Goal: Task Accomplishment & Management: Manage account settings

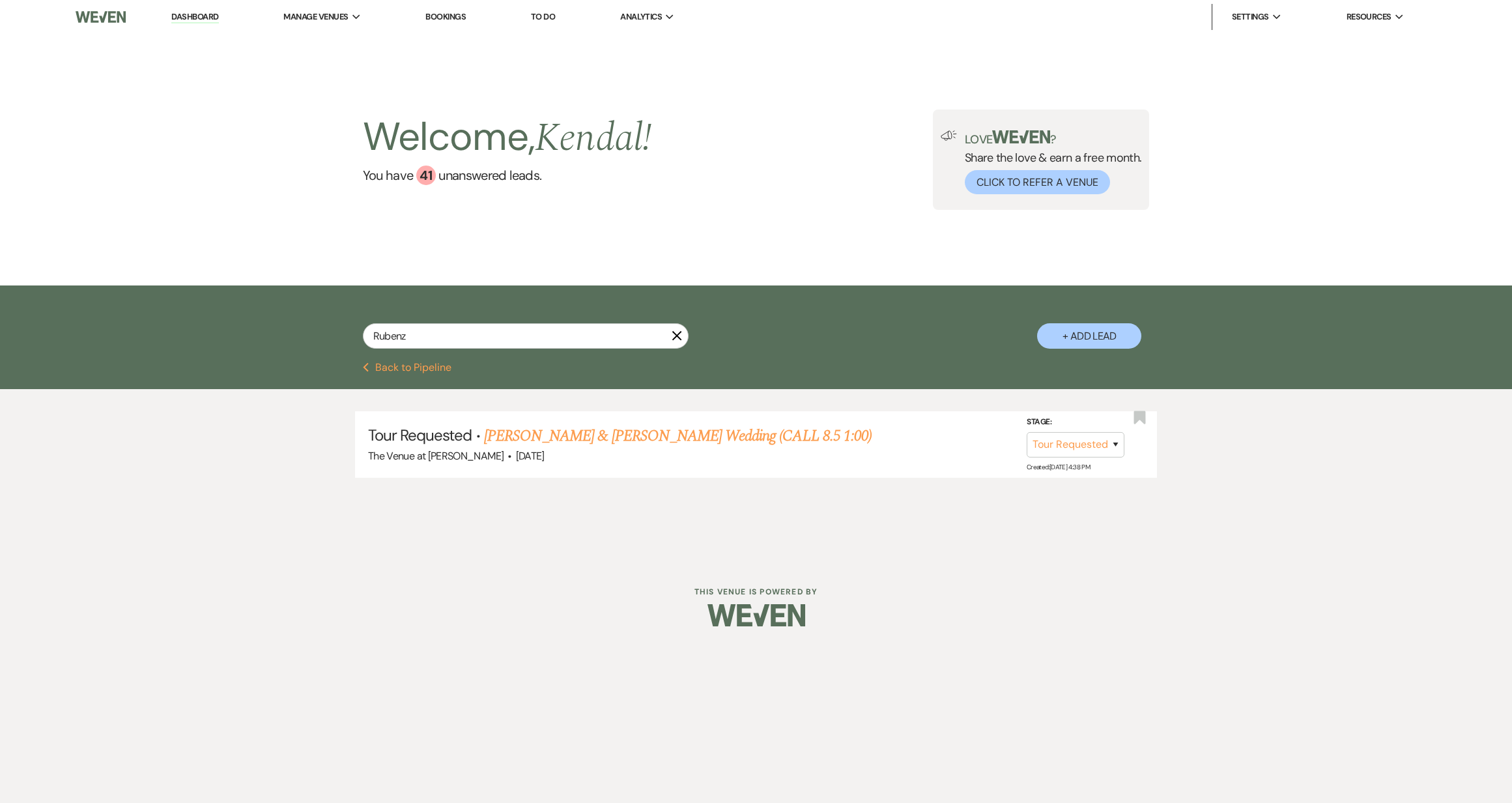
select select "2"
click at [438, 333] on input "Rubenz" at bounding box center [525, 335] width 326 height 26
type input "[PERSON_NAME]"
click at [466, 440] on link "[PERSON_NAME] & [PERSON_NAME] Wedding (OH [DATE] 11:00-would prefer earlier dat…" at bounding box center [731, 436] width 604 height 24
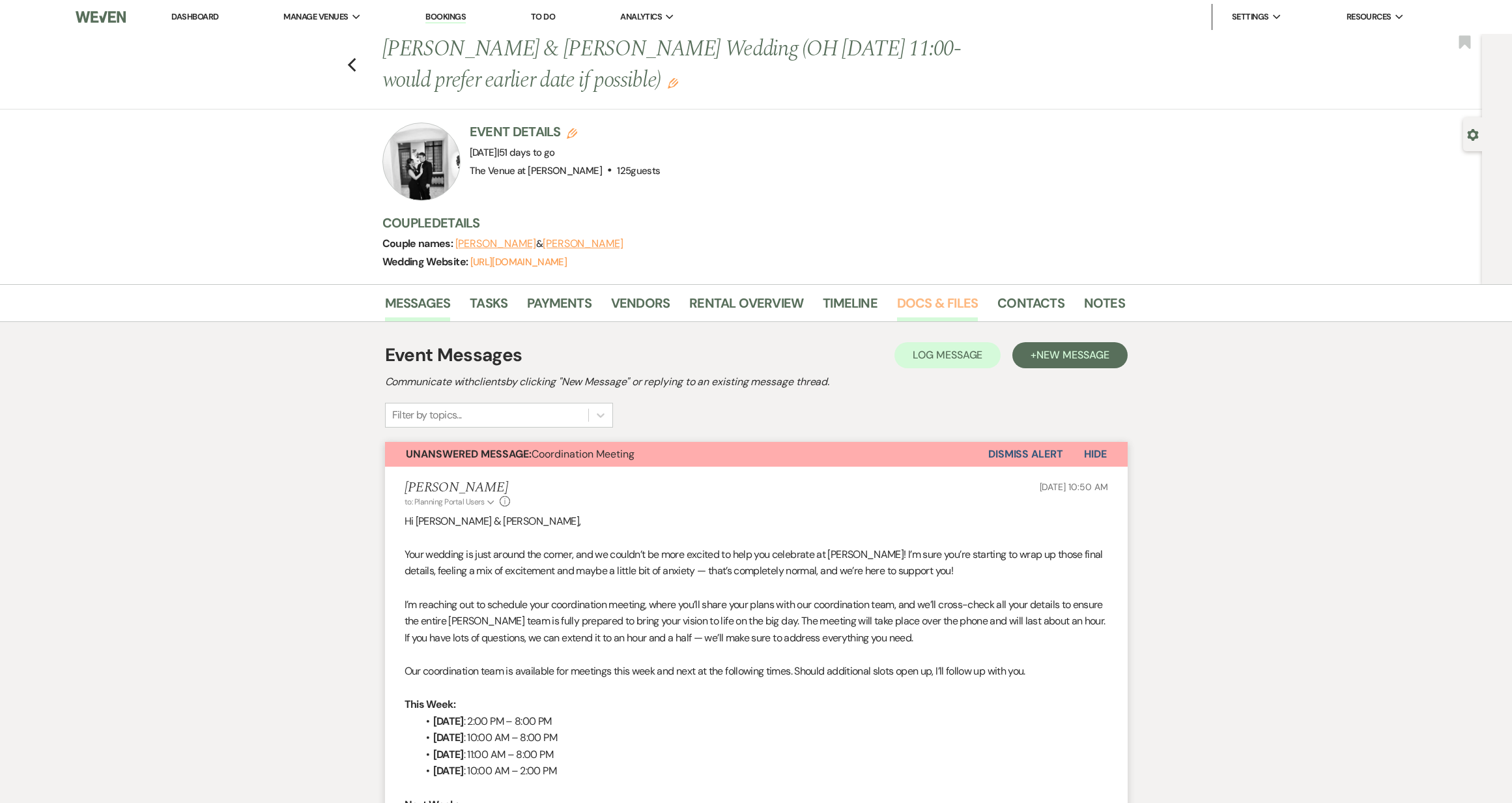
click at [938, 300] on link "Docs & Files" at bounding box center [938, 307] width 81 height 28
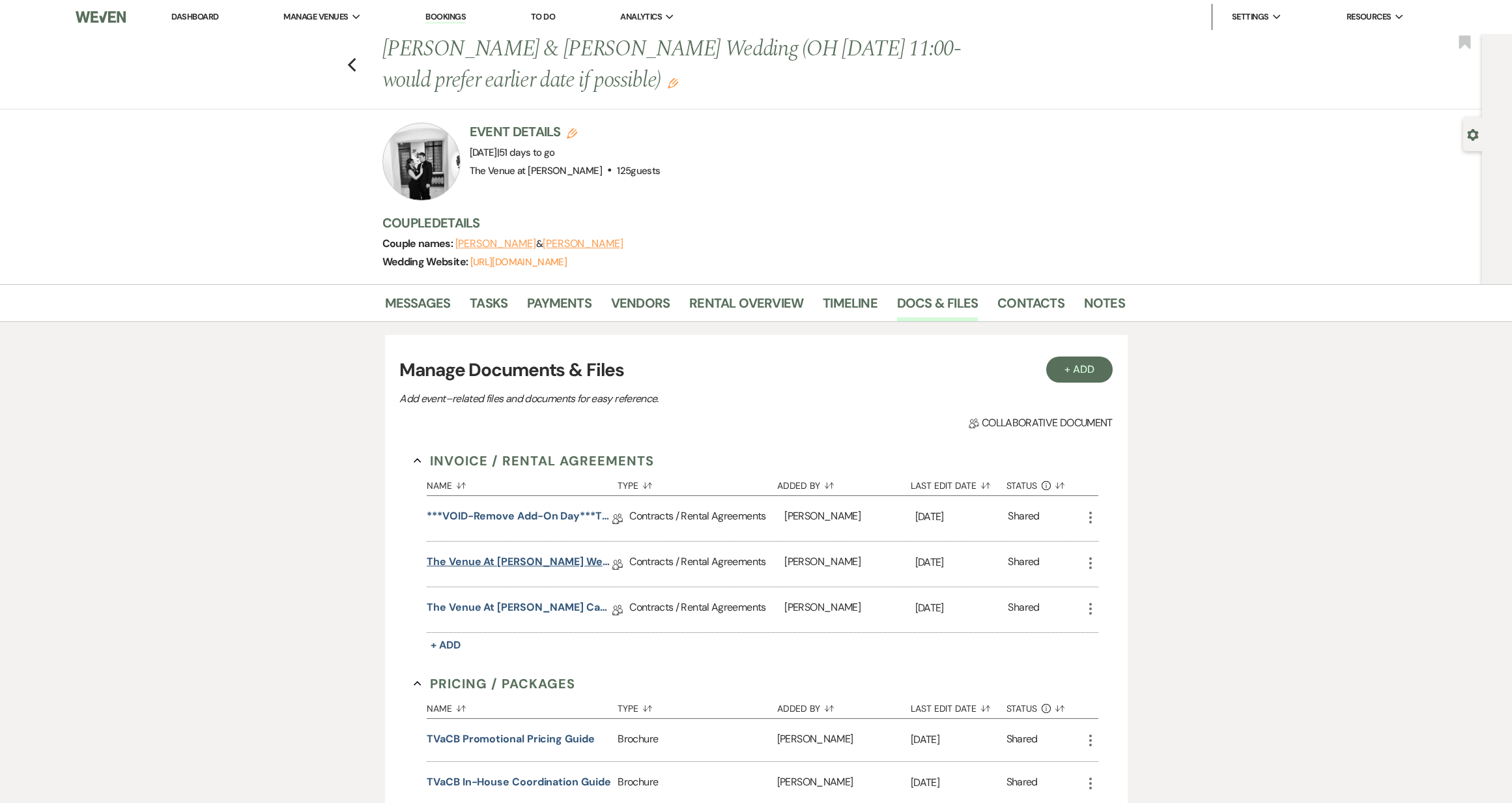
click at [548, 561] on link "The Venue at [PERSON_NAME] Wedding Contract ([DATE] [PERSON_NAME])" at bounding box center [520, 564] width 185 height 20
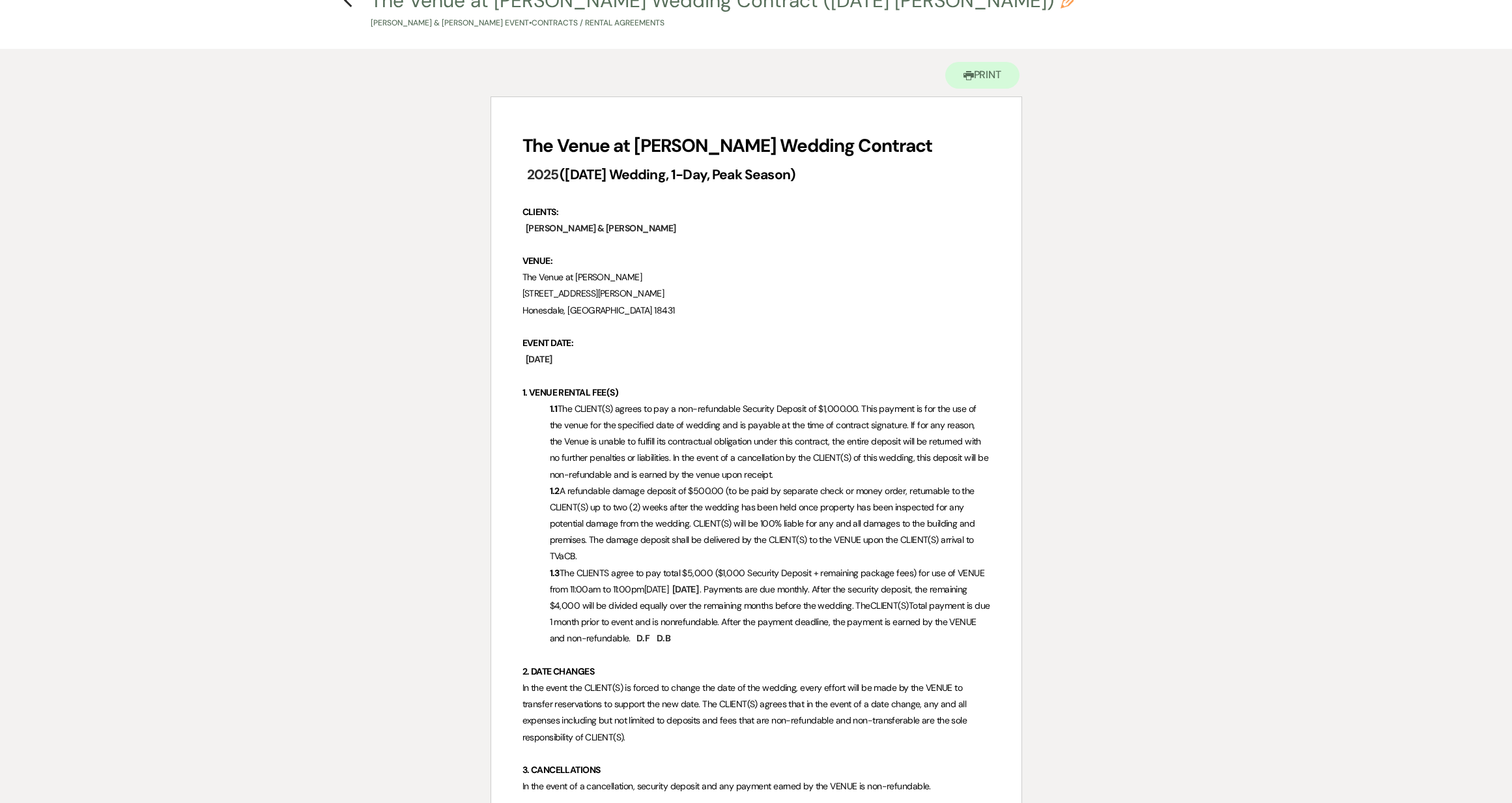
scroll to position [84, 0]
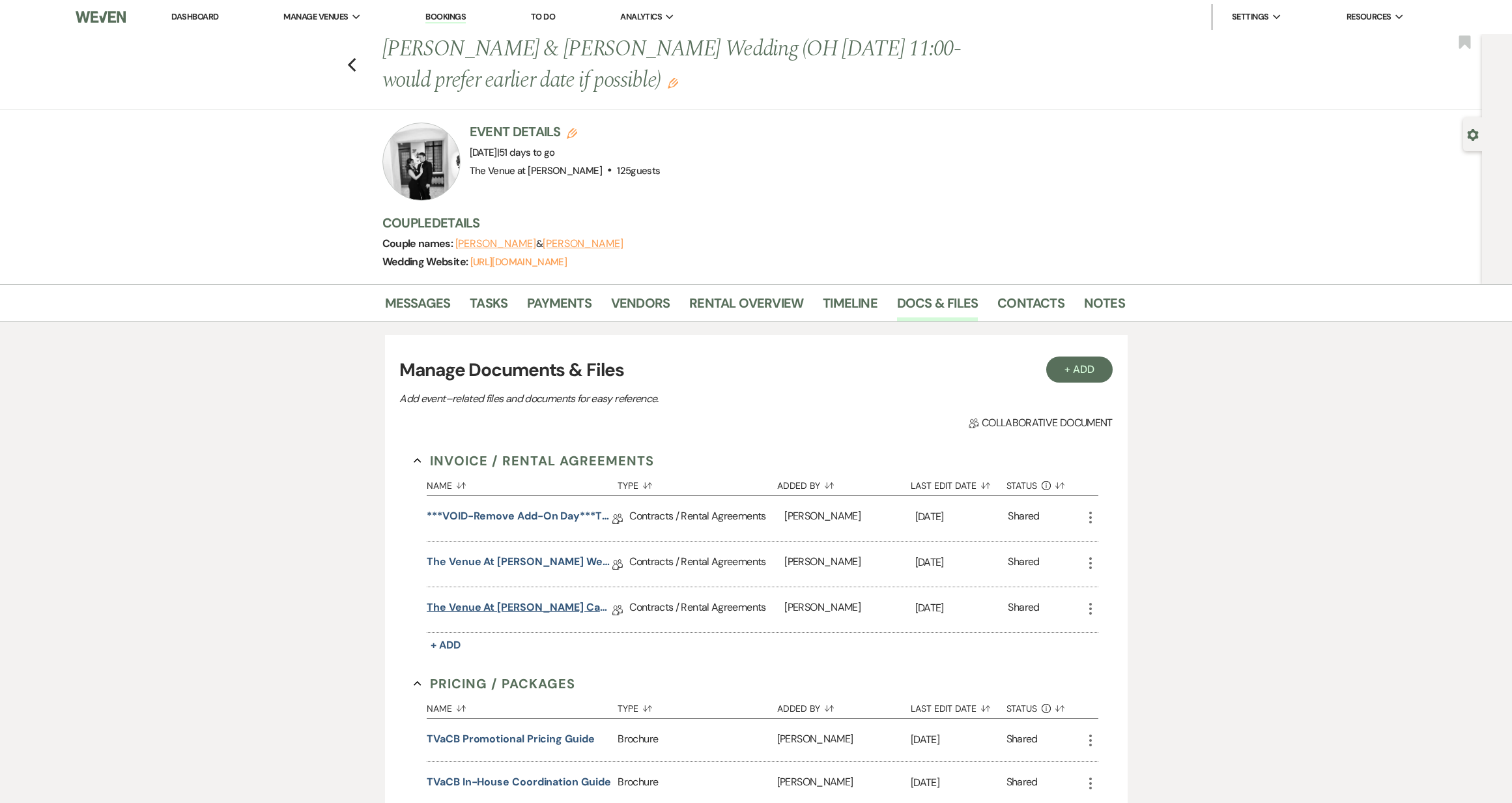
click at [517, 607] on link "The Venue at [PERSON_NAME] Cancellation Agreement" at bounding box center [520, 609] width 185 height 20
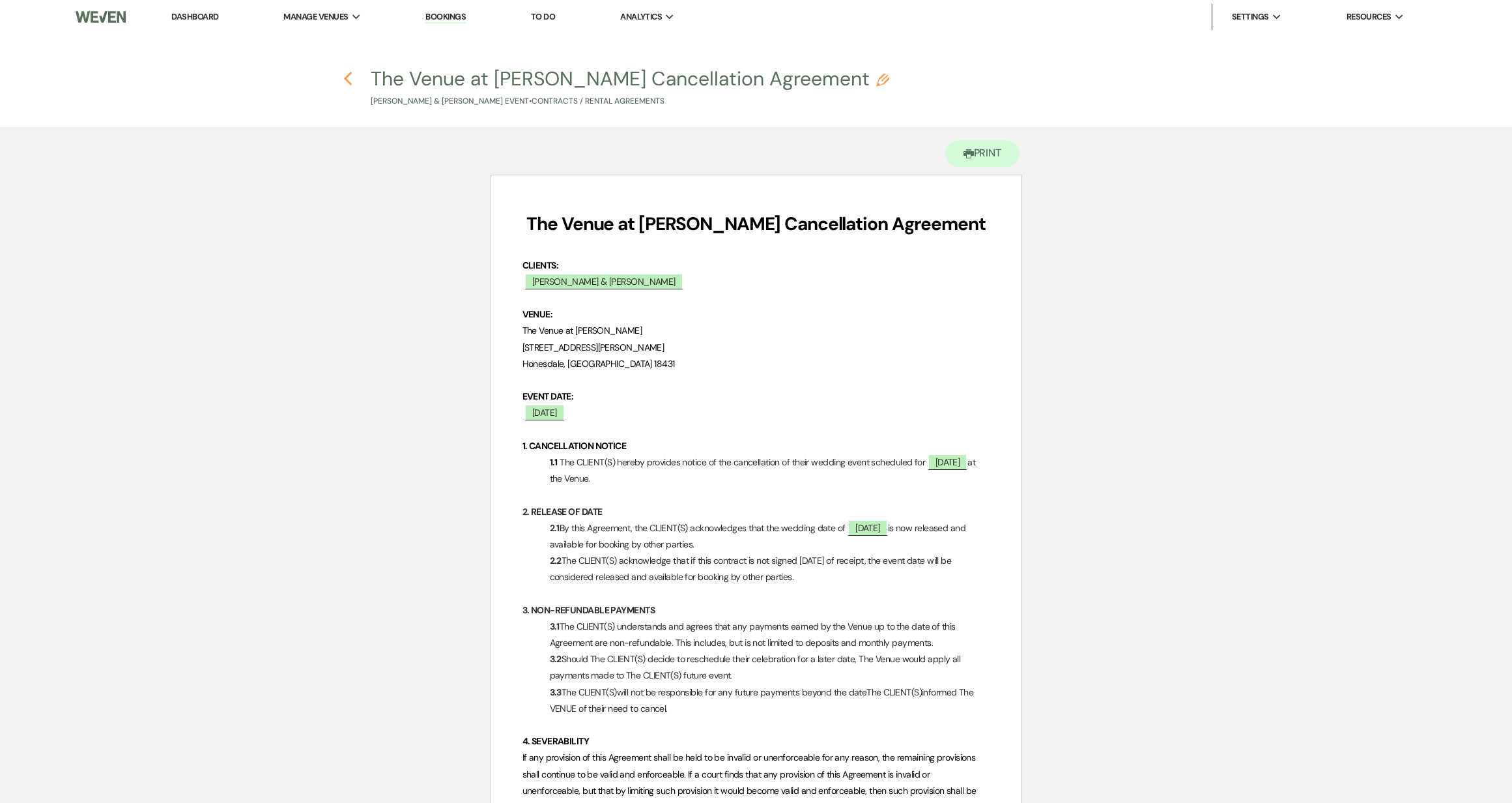
click at [349, 77] on icon "Previous" at bounding box center [348, 79] width 10 height 16
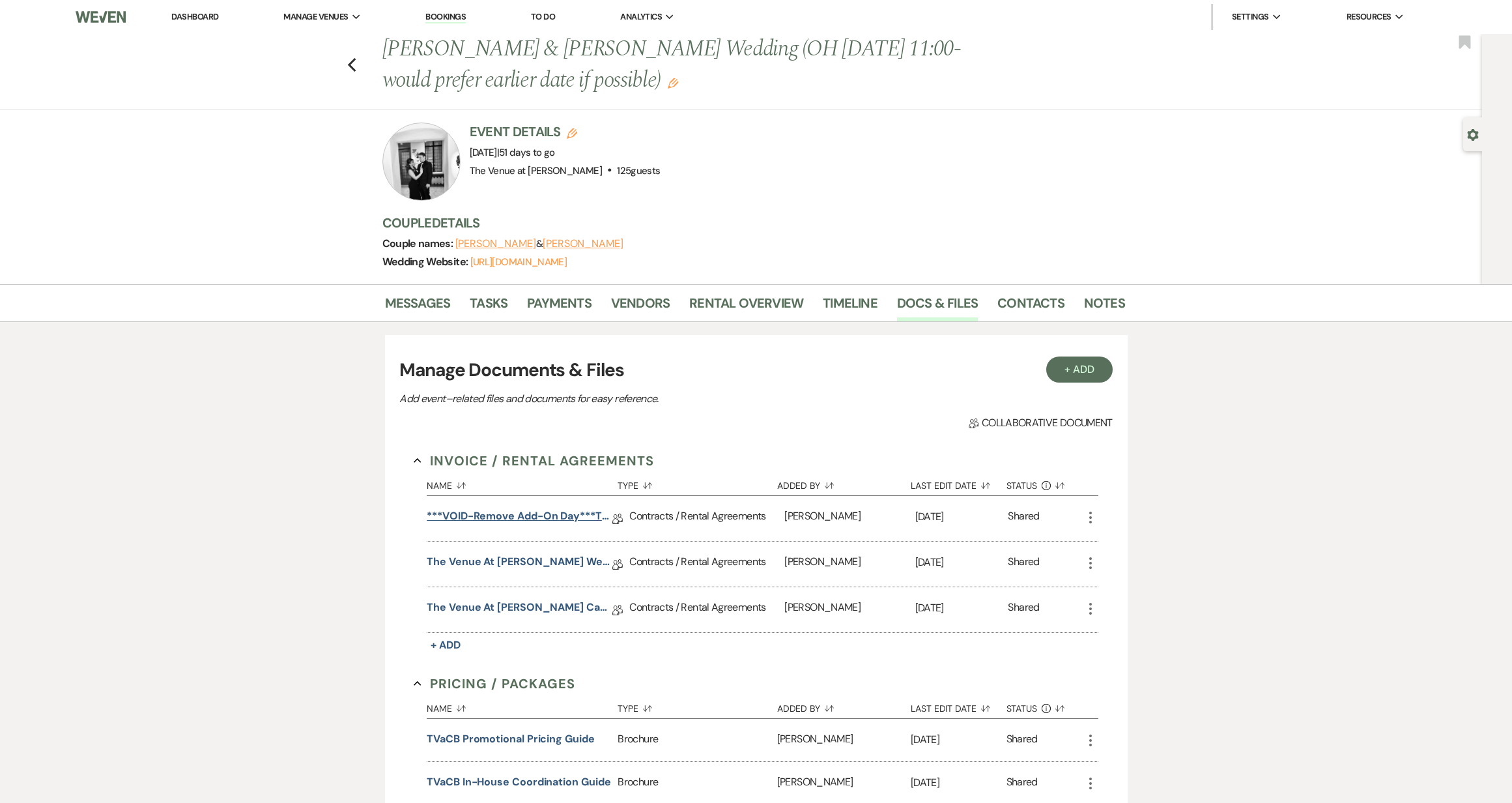
click at [491, 519] on link "***VOID-Remove Add-On Day***The Venue at [PERSON_NAME] Wedding Contract ([DATE]…" at bounding box center [520, 518] width 185 height 20
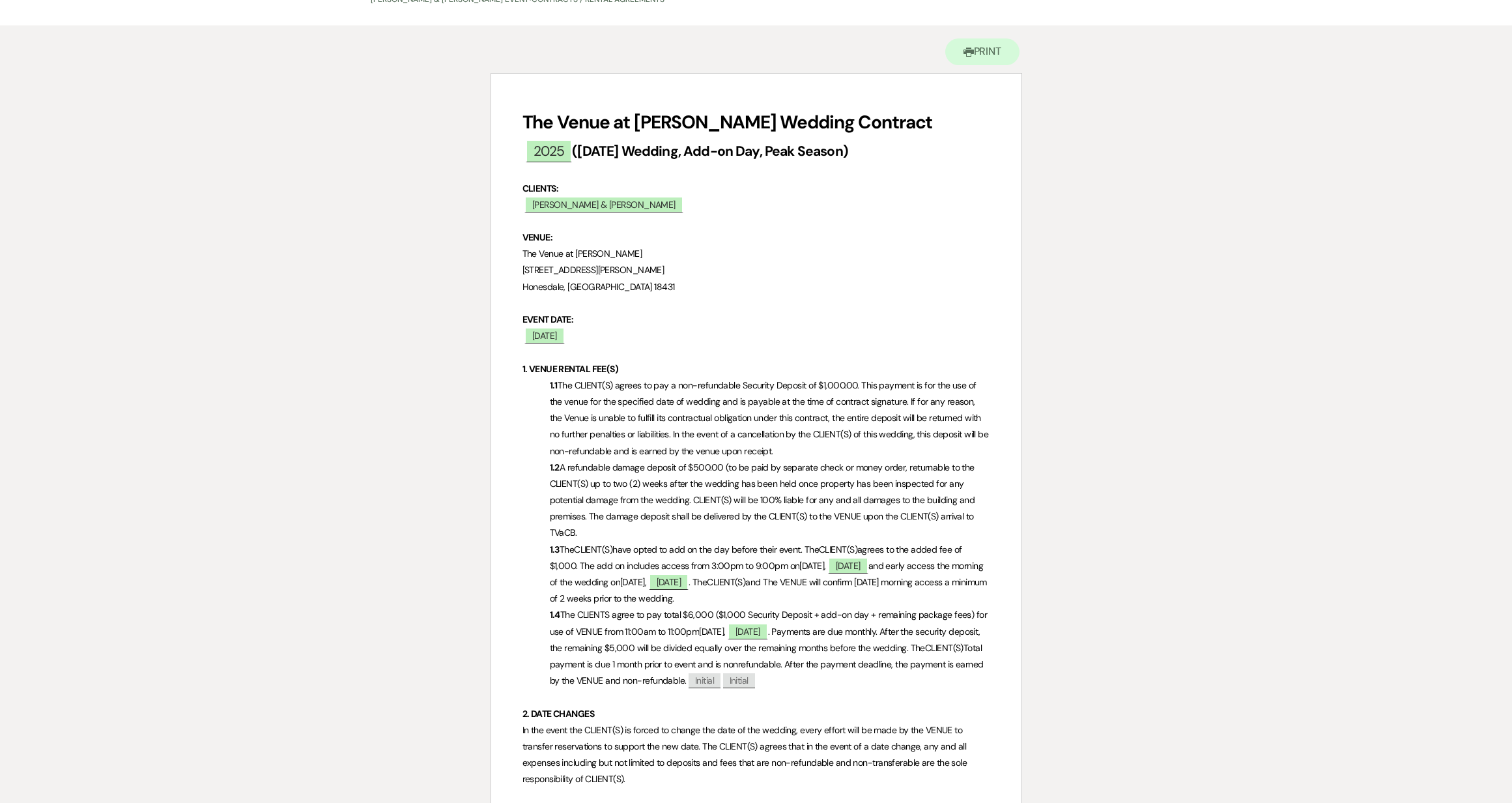
scroll to position [136, 0]
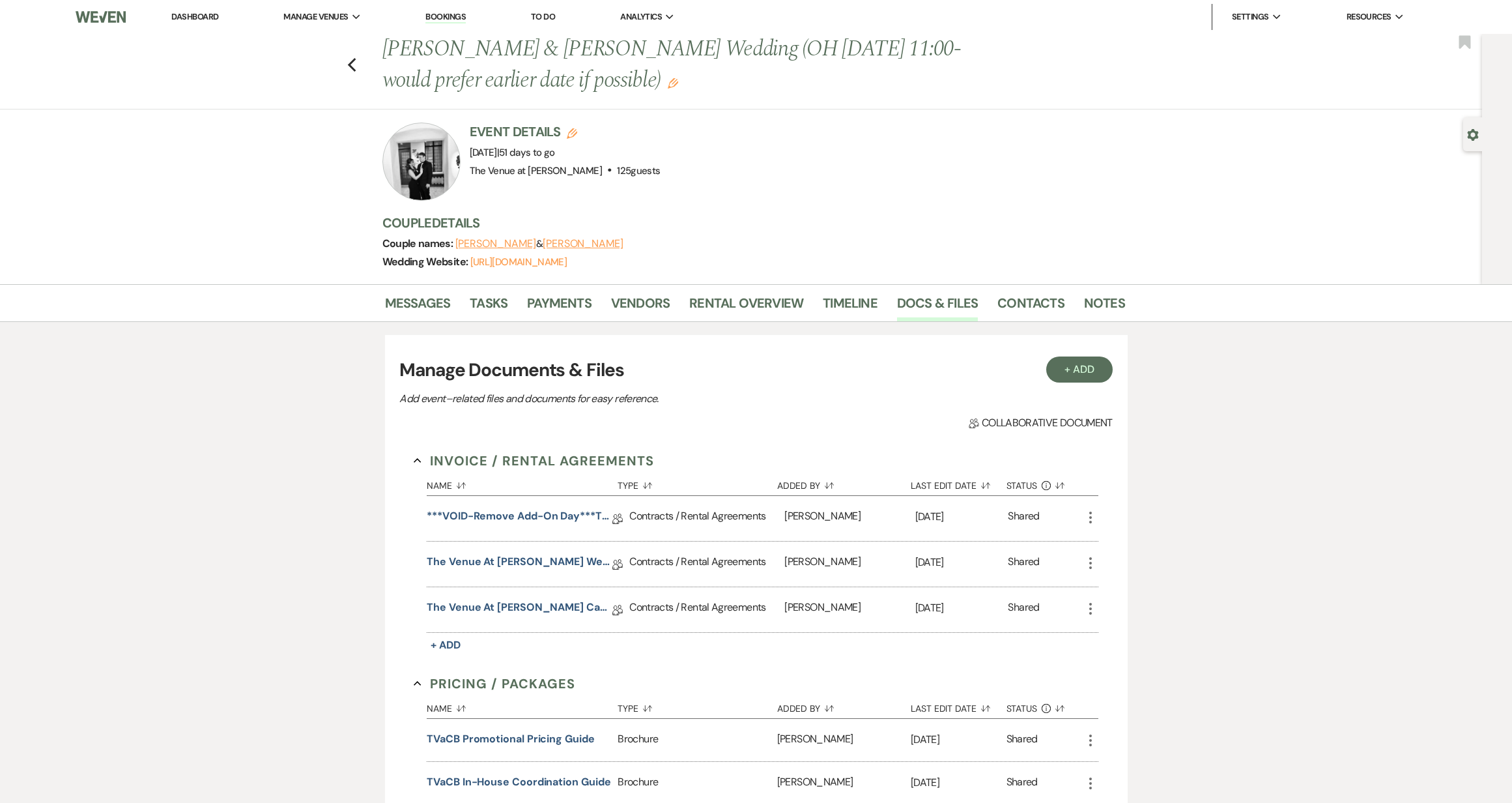
click at [423, 161] on div at bounding box center [421, 161] width 79 height 79
click at [421, 309] on link "Messages" at bounding box center [417, 307] width 66 height 28
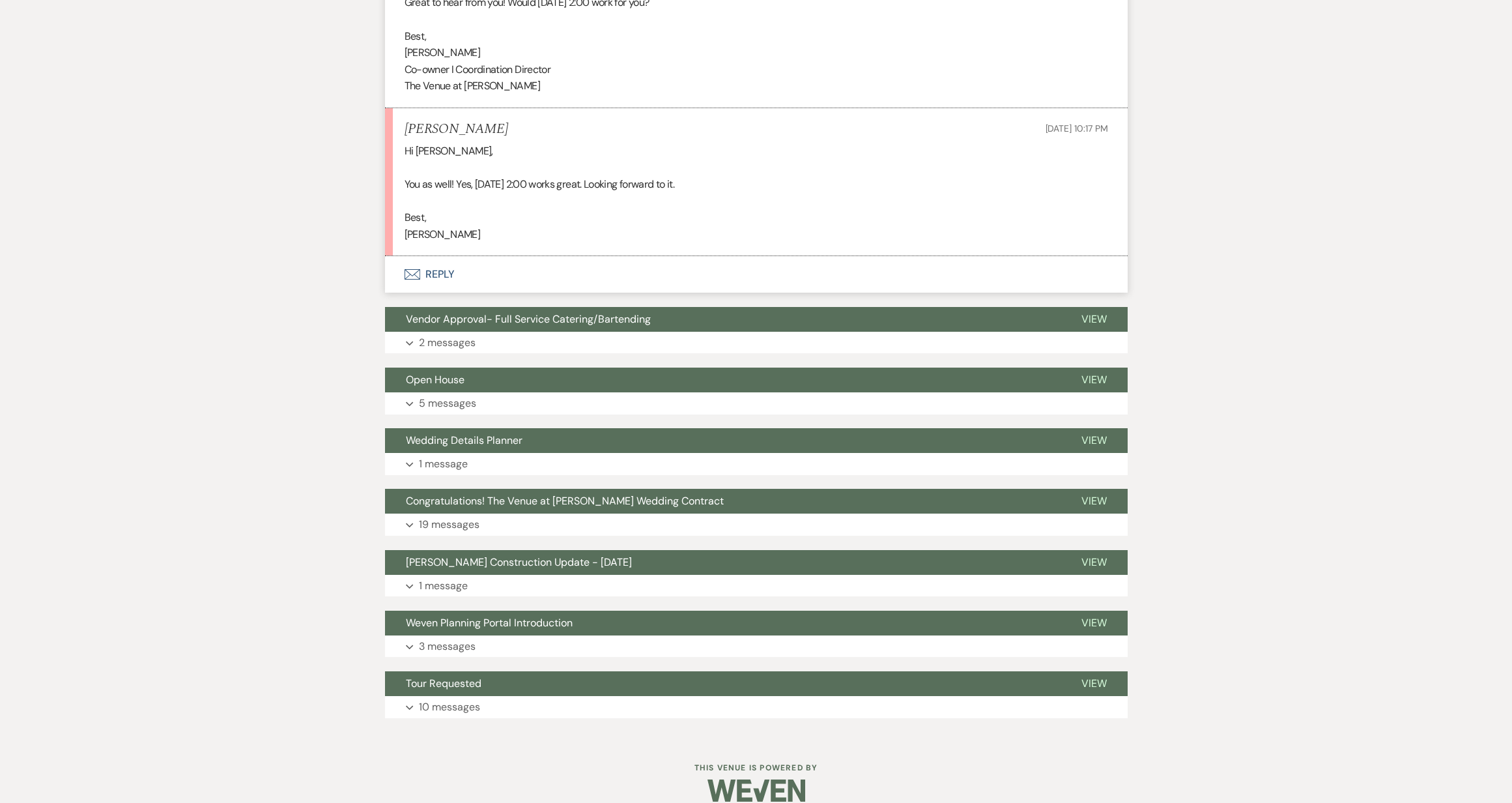
scroll to position [1462, 0]
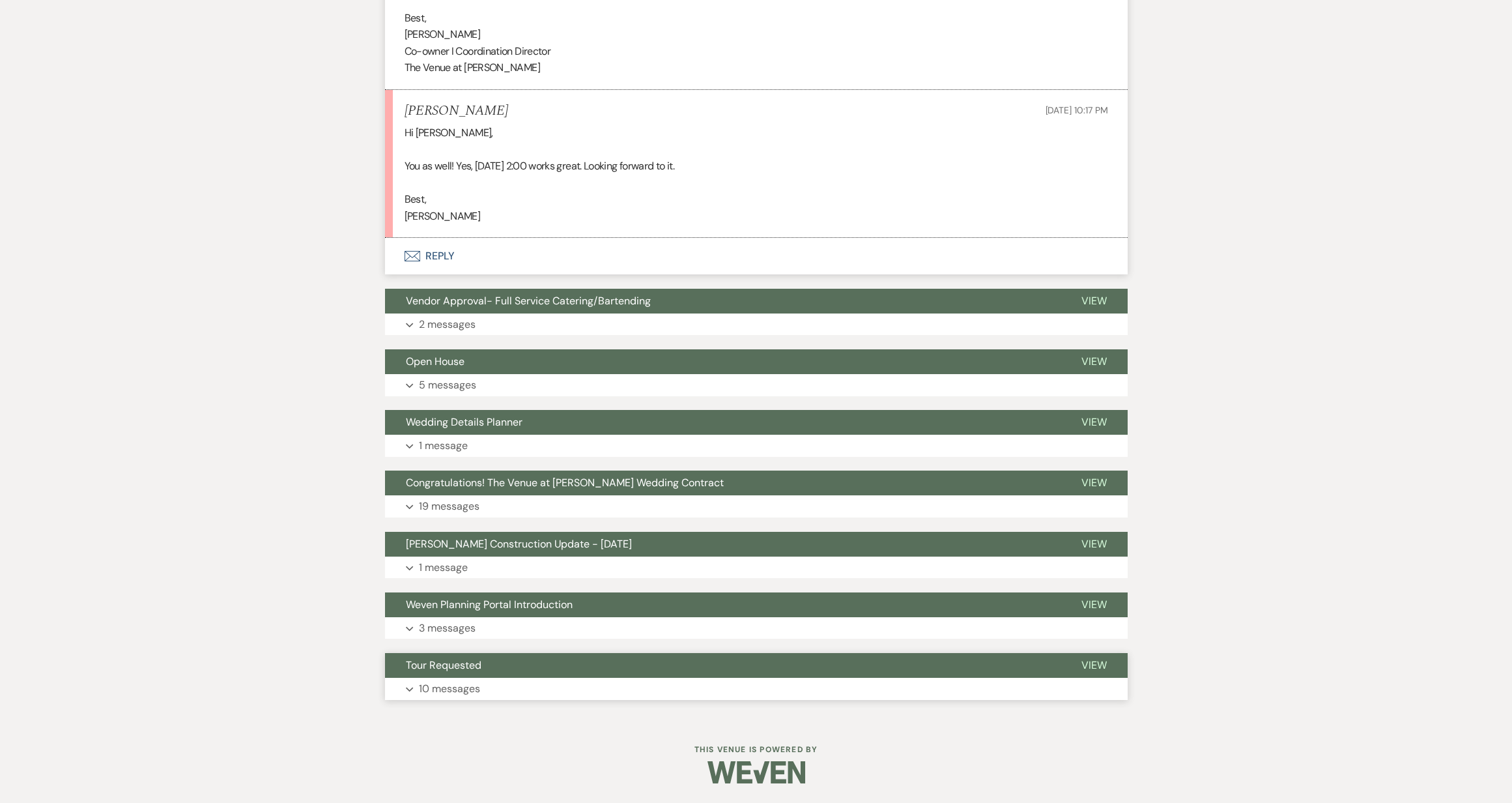
click at [474, 687] on p "10 messages" at bounding box center [449, 688] width 61 height 17
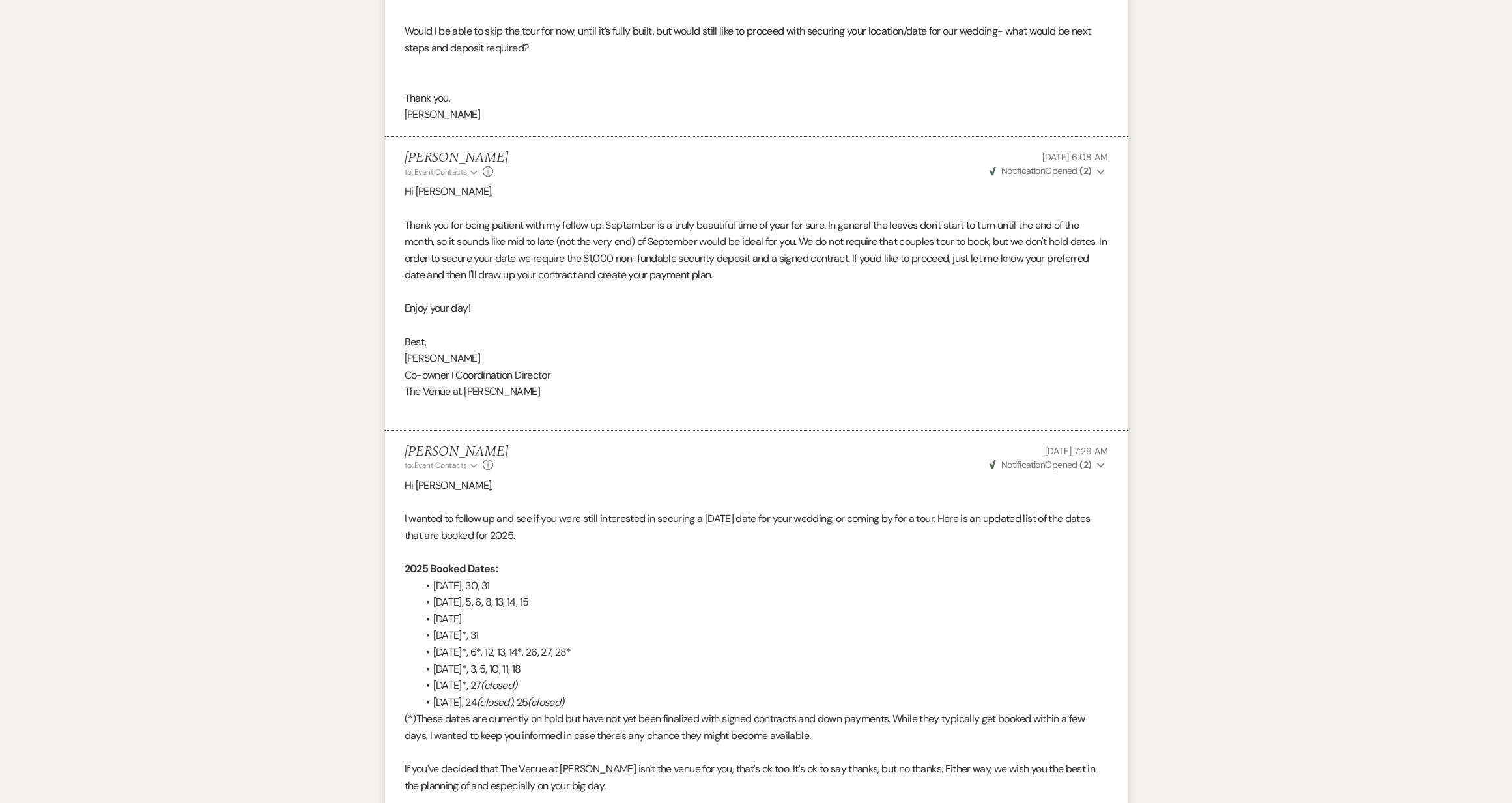
scroll to position [3200, 0]
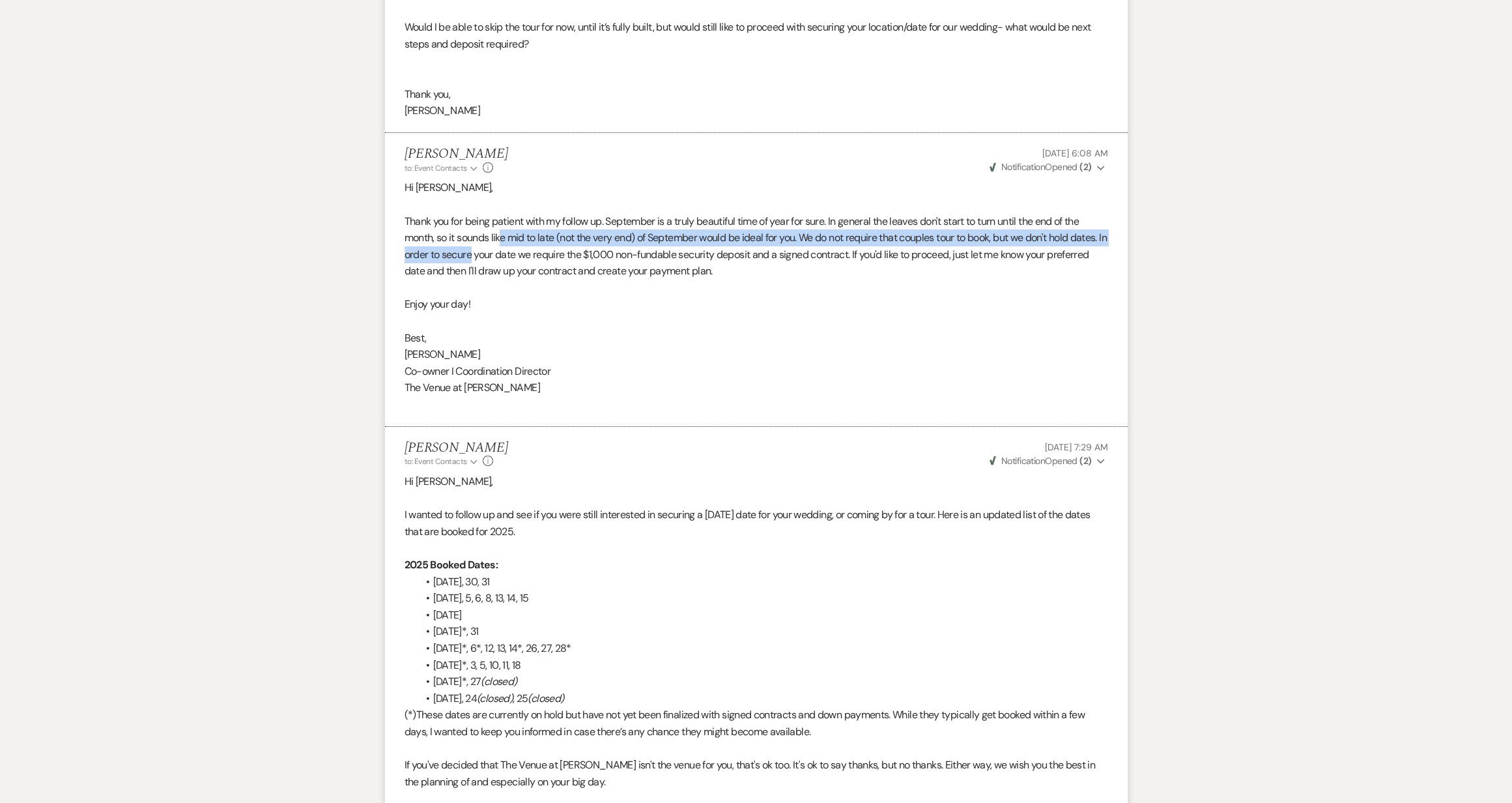
drag, startPoint x: 503, startPoint y: 243, endPoint x: 509, endPoint y: 259, distance: 17.1
click at [509, 259] on p "Thank you for being patient with my follow up. September is a truly beautiful t…" at bounding box center [757, 245] width 704 height 66
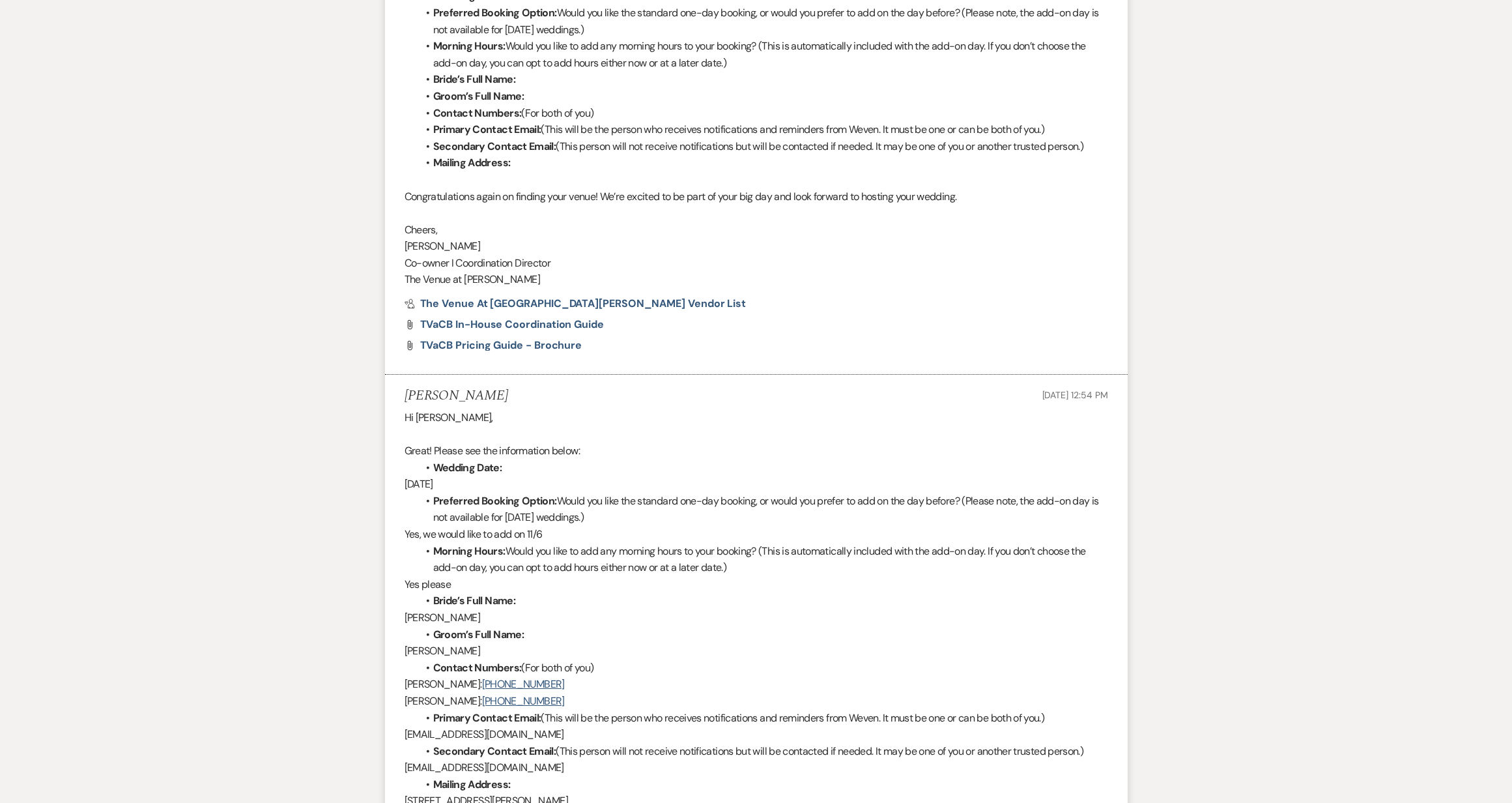
scroll to position [5565, 0]
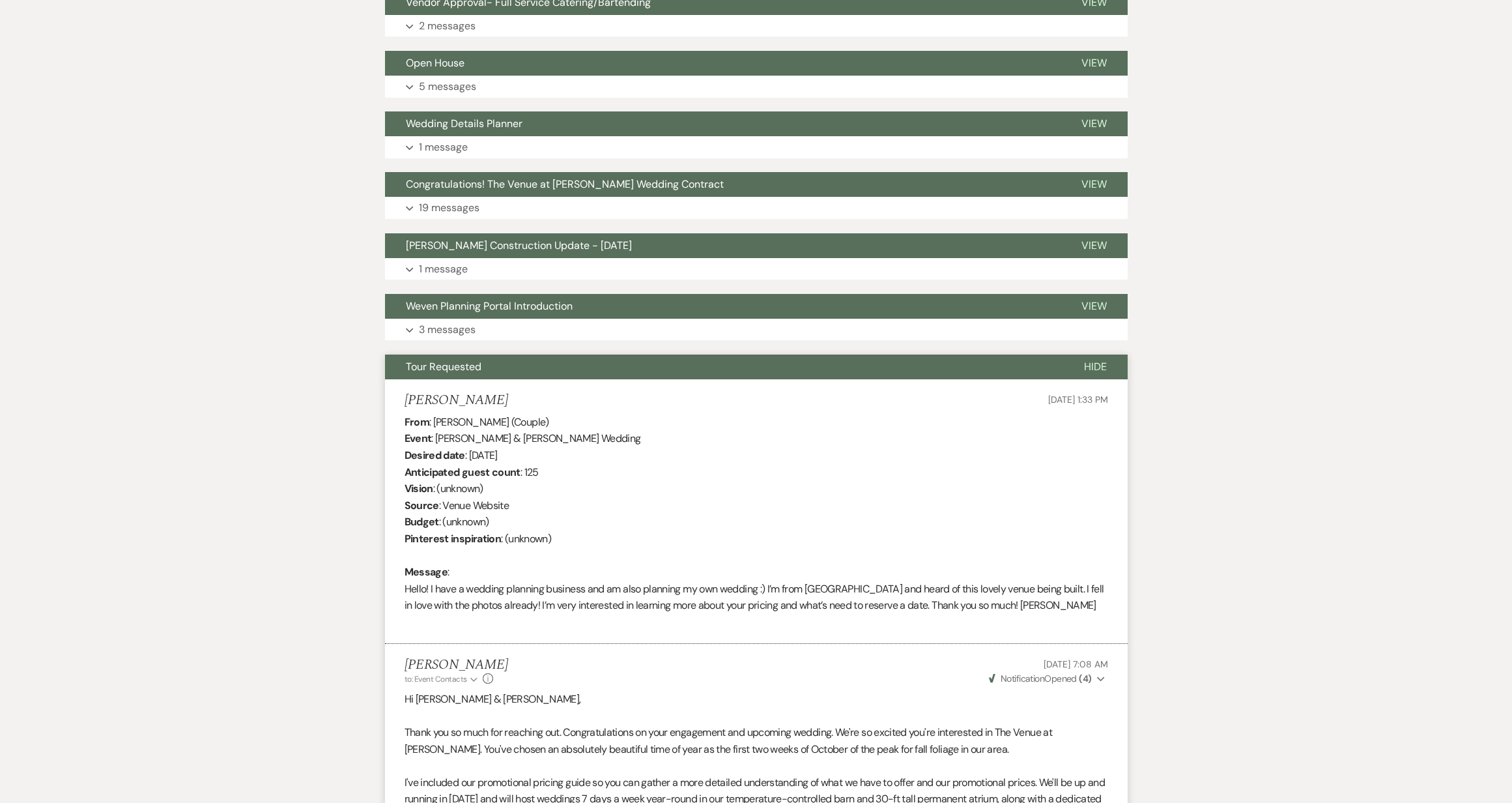
click at [427, 363] on span "Tour Requested" at bounding box center [444, 367] width 76 height 14
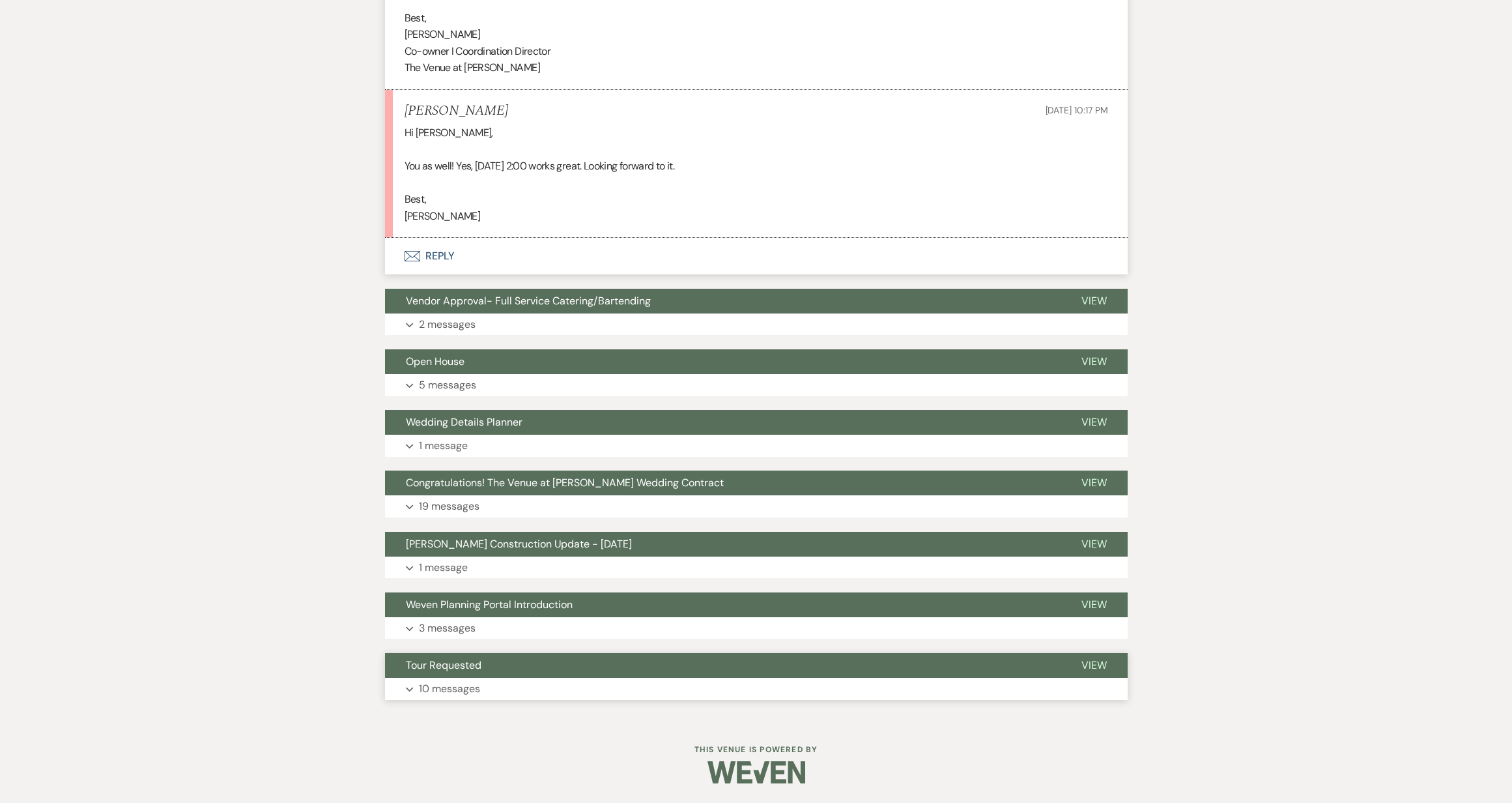
scroll to position [1462, 0]
click at [438, 634] on p "3 messages" at bounding box center [447, 627] width 56 height 17
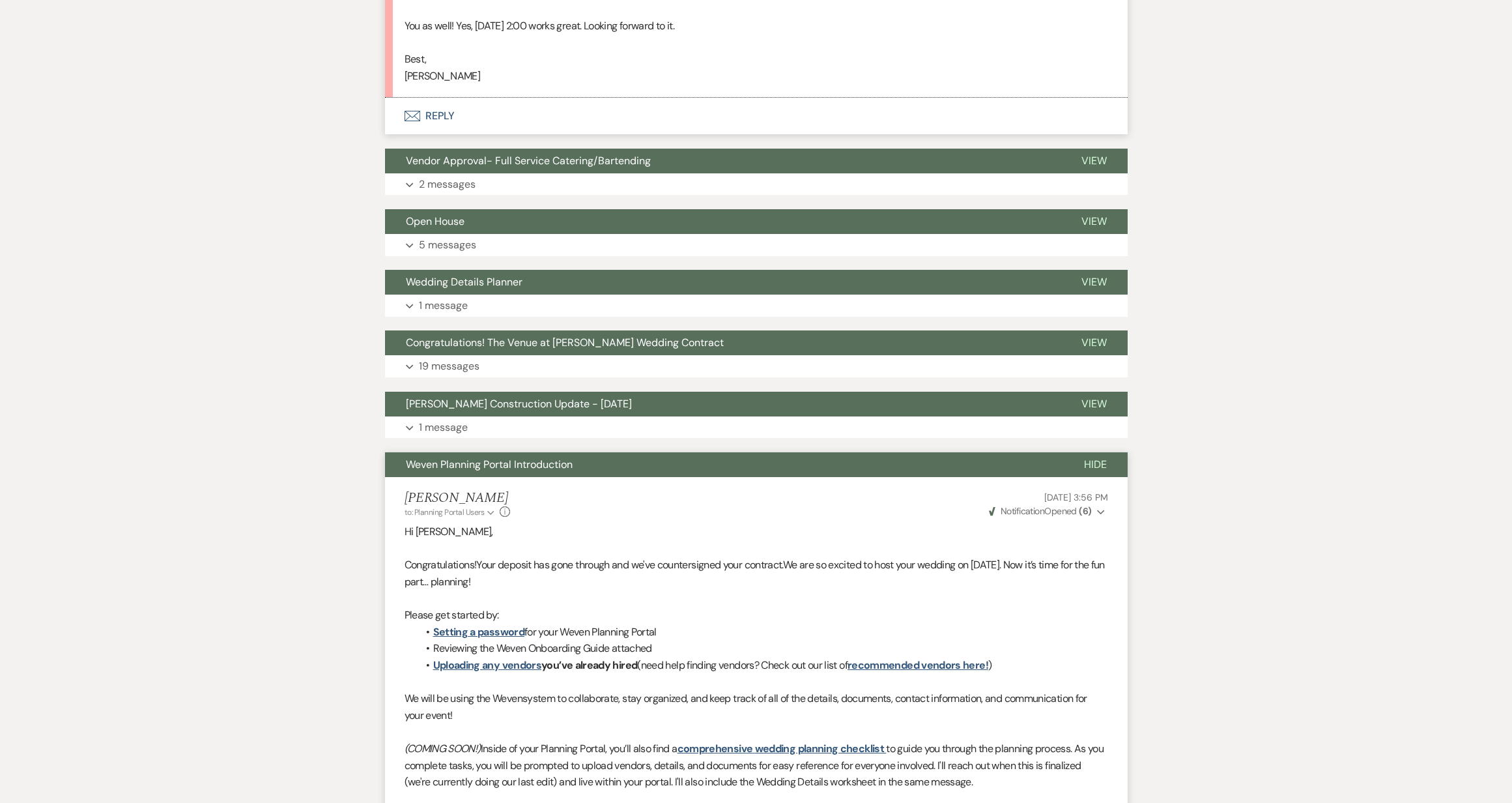
click at [444, 465] on span "Weven Planning Portal Introduction" at bounding box center [489, 464] width 167 height 14
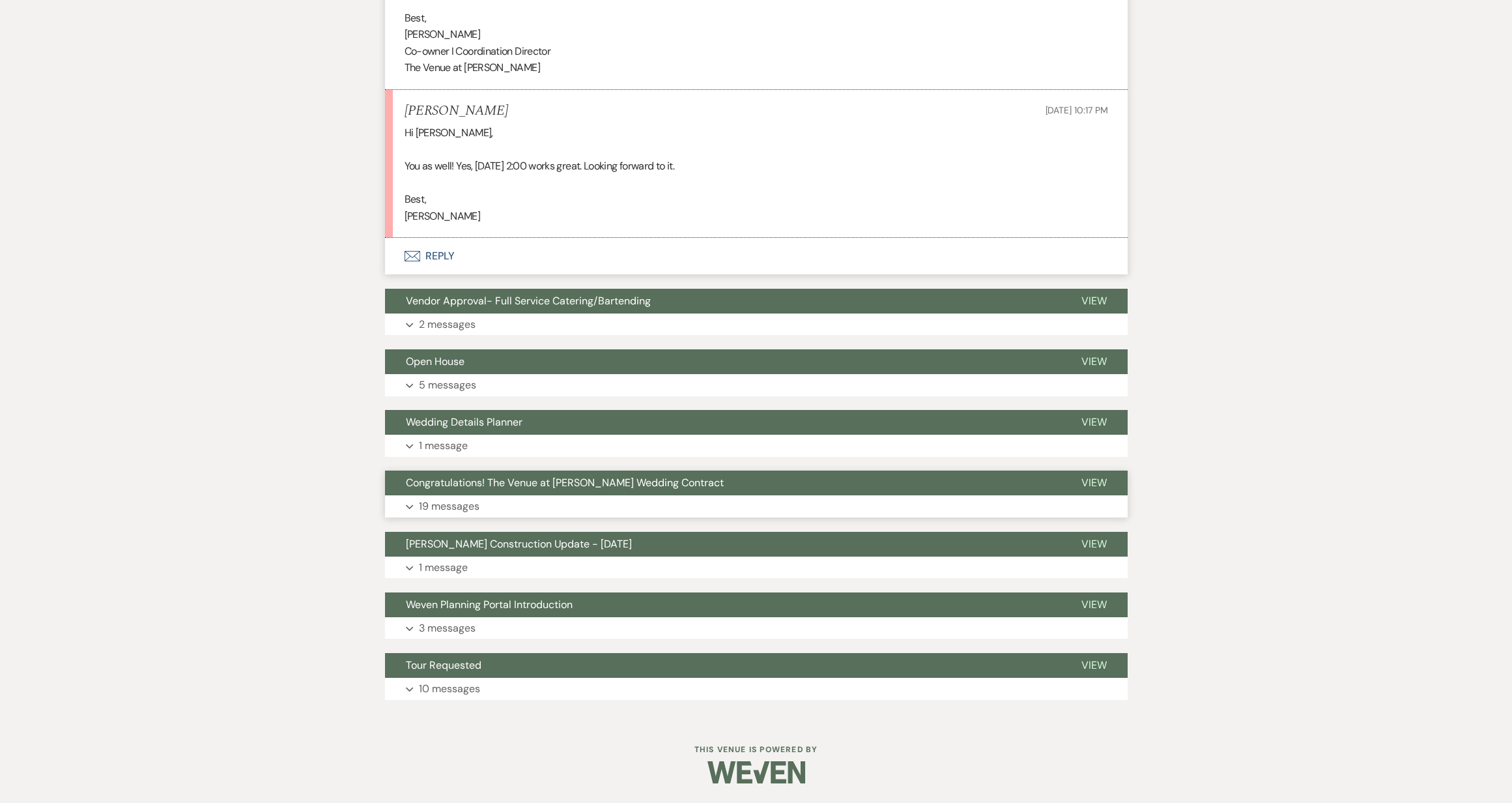
click at [444, 502] on p "19 messages" at bounding box center [449, 506] width 61 height 17
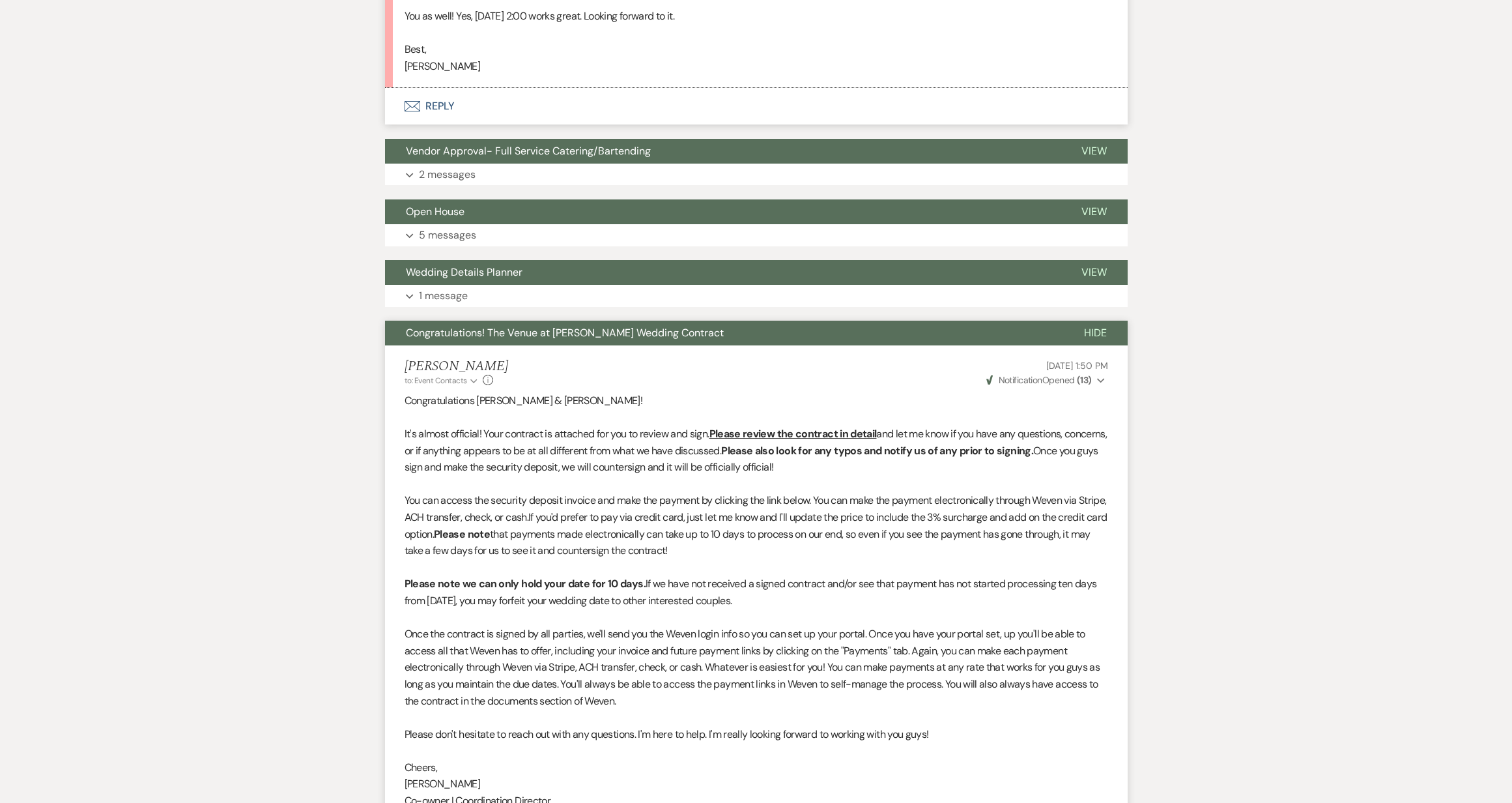
scroll to position [1534, 0]
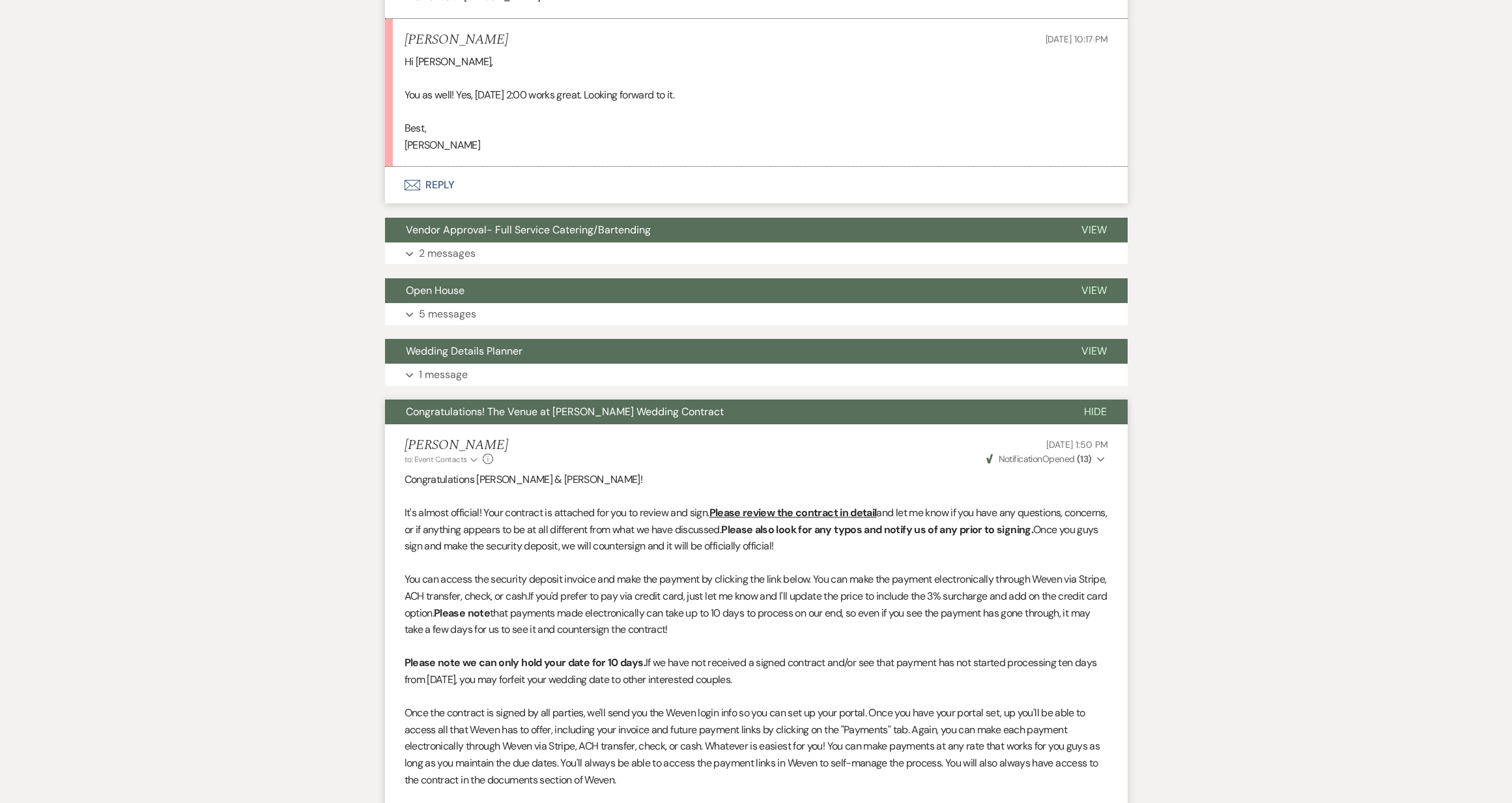
click at [470, 405] on span "Congratulations! The Venue at [PERSON_NAME] Wedding Contract" at bounding box center [565, 412] width 318 height 14
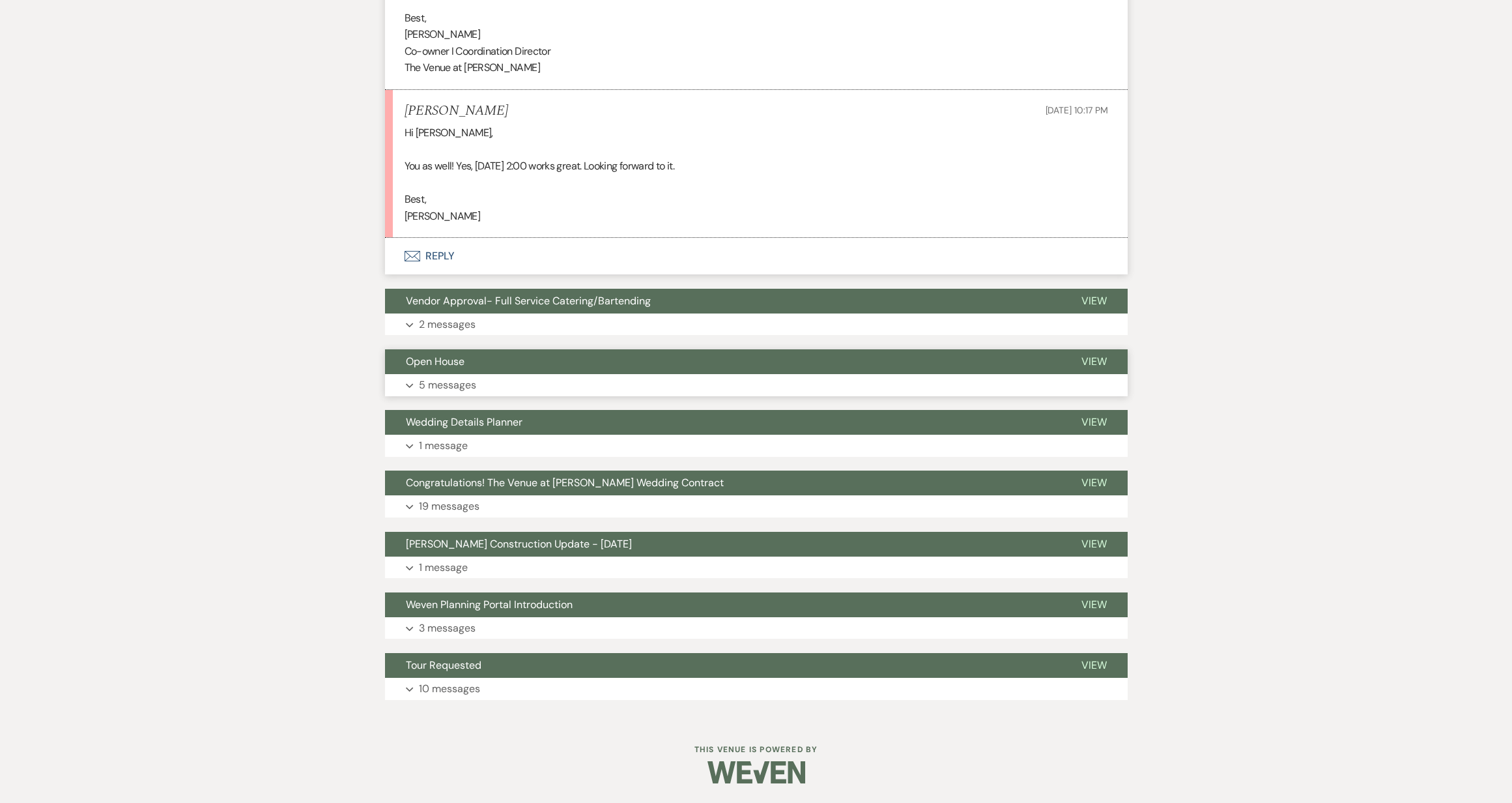
click at [449, 378] on p "5 messages" at bounding box center [447, 385] width 57 height 17
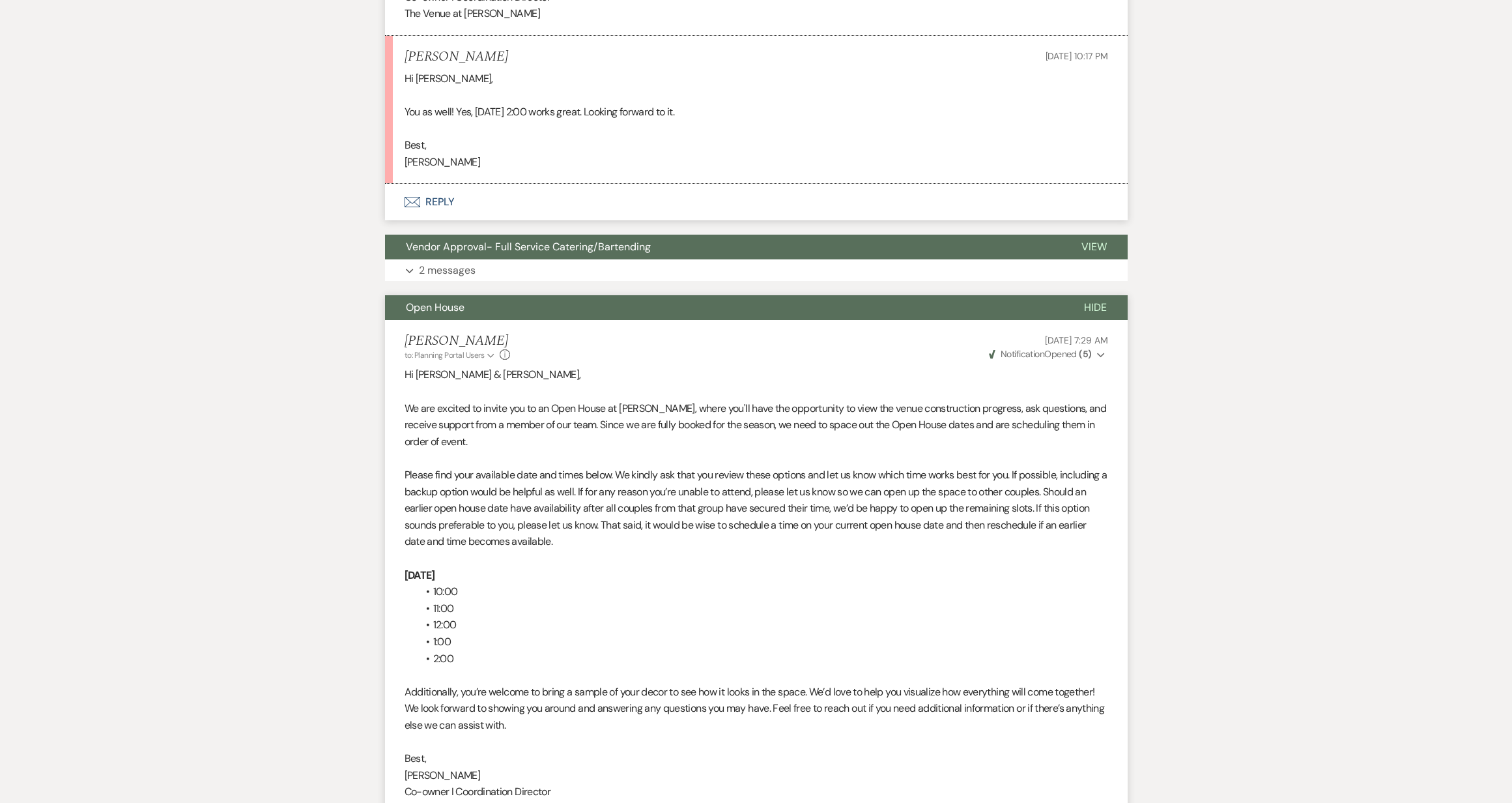
scroll to position [1356, 0]
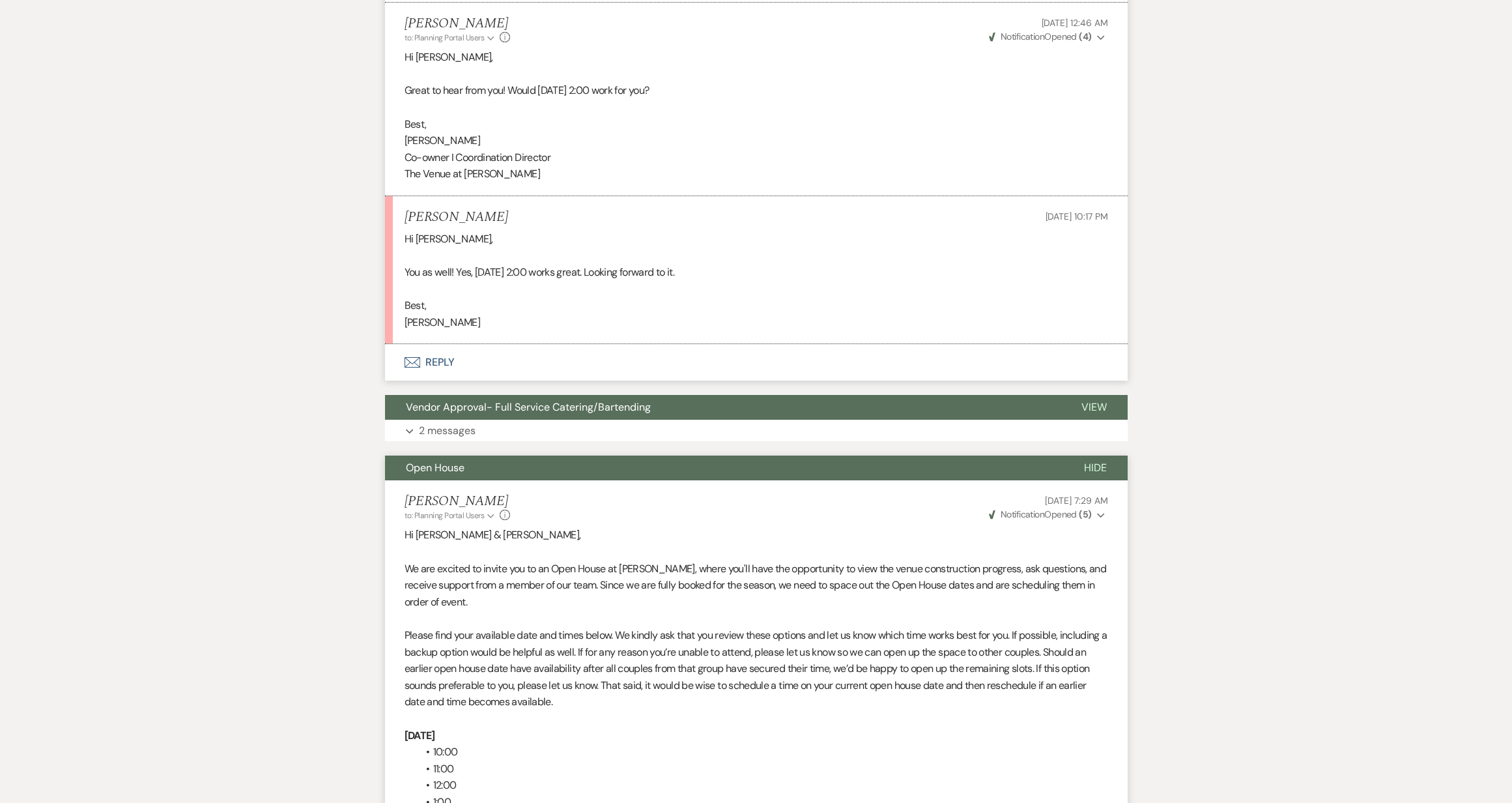
click at [426, 469] on span "Open House" at bounding box center [435, 468] width 58 height 14
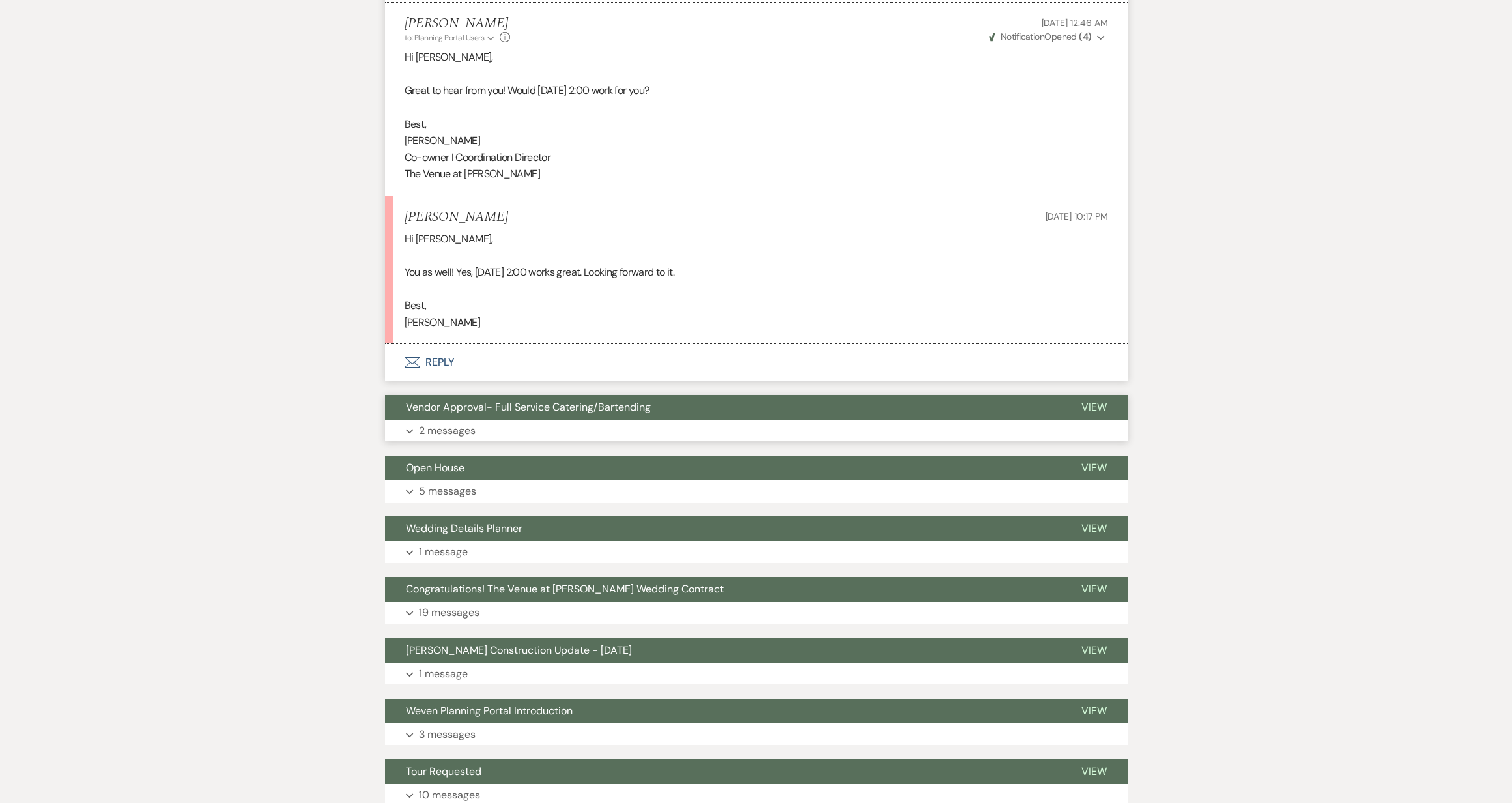
click at [460, 424] on p "2 messages" at bounding box center [447, 431] width 56 height 17
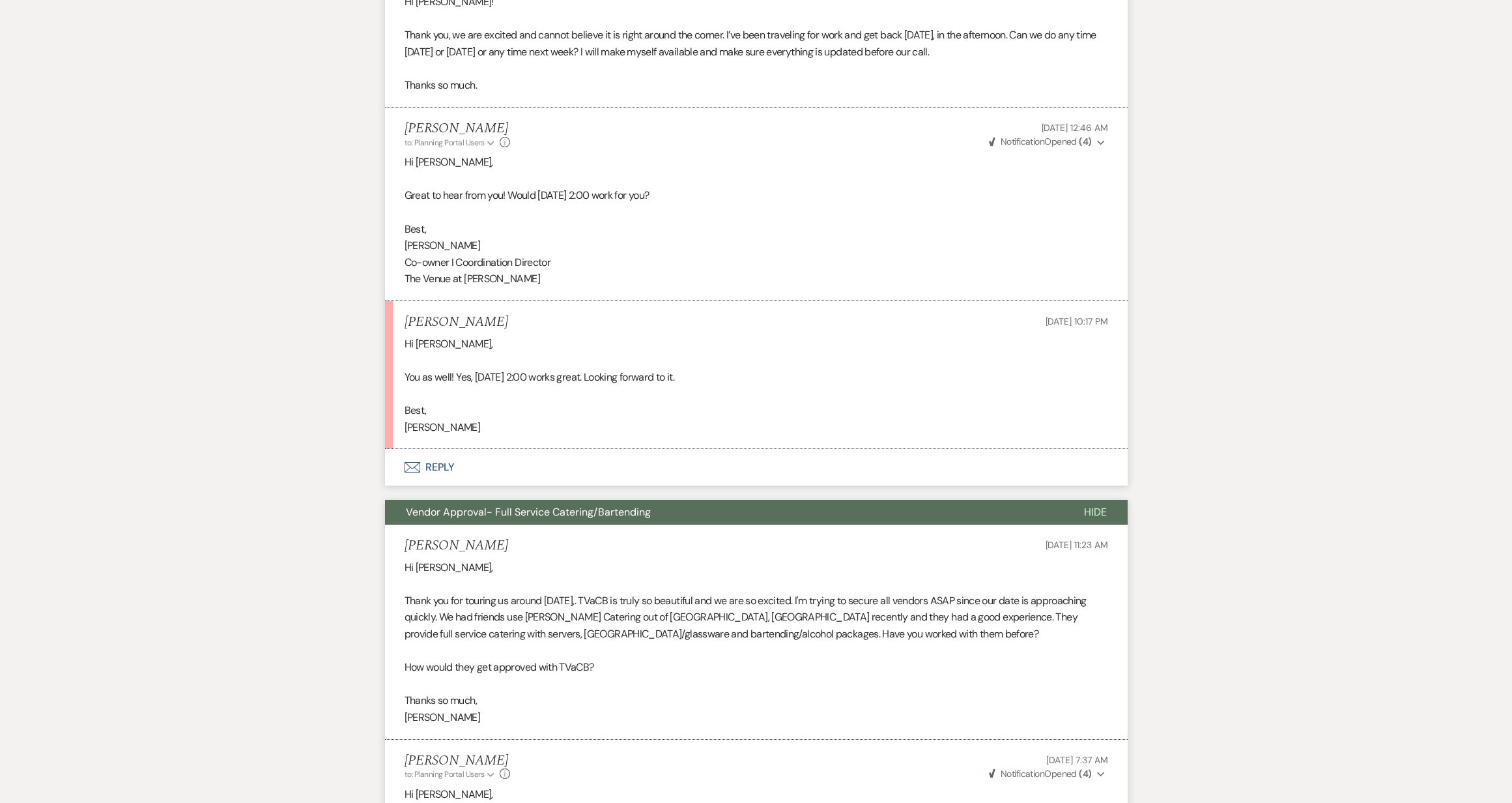
scroll to position [1142, 0]
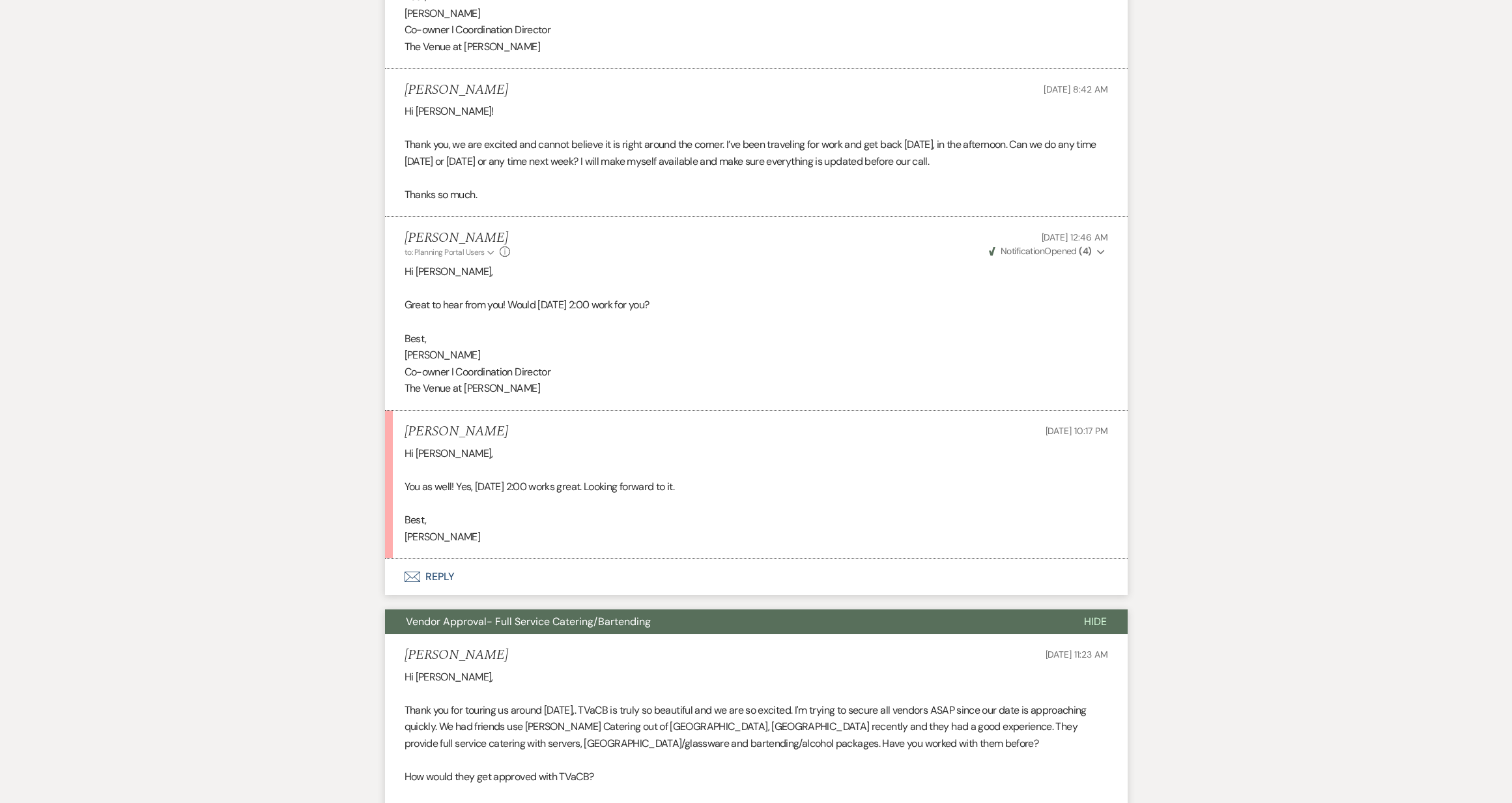
click at [1090, 624] on span "Hide" at bounding box center [1096, 621] width 23 height 14
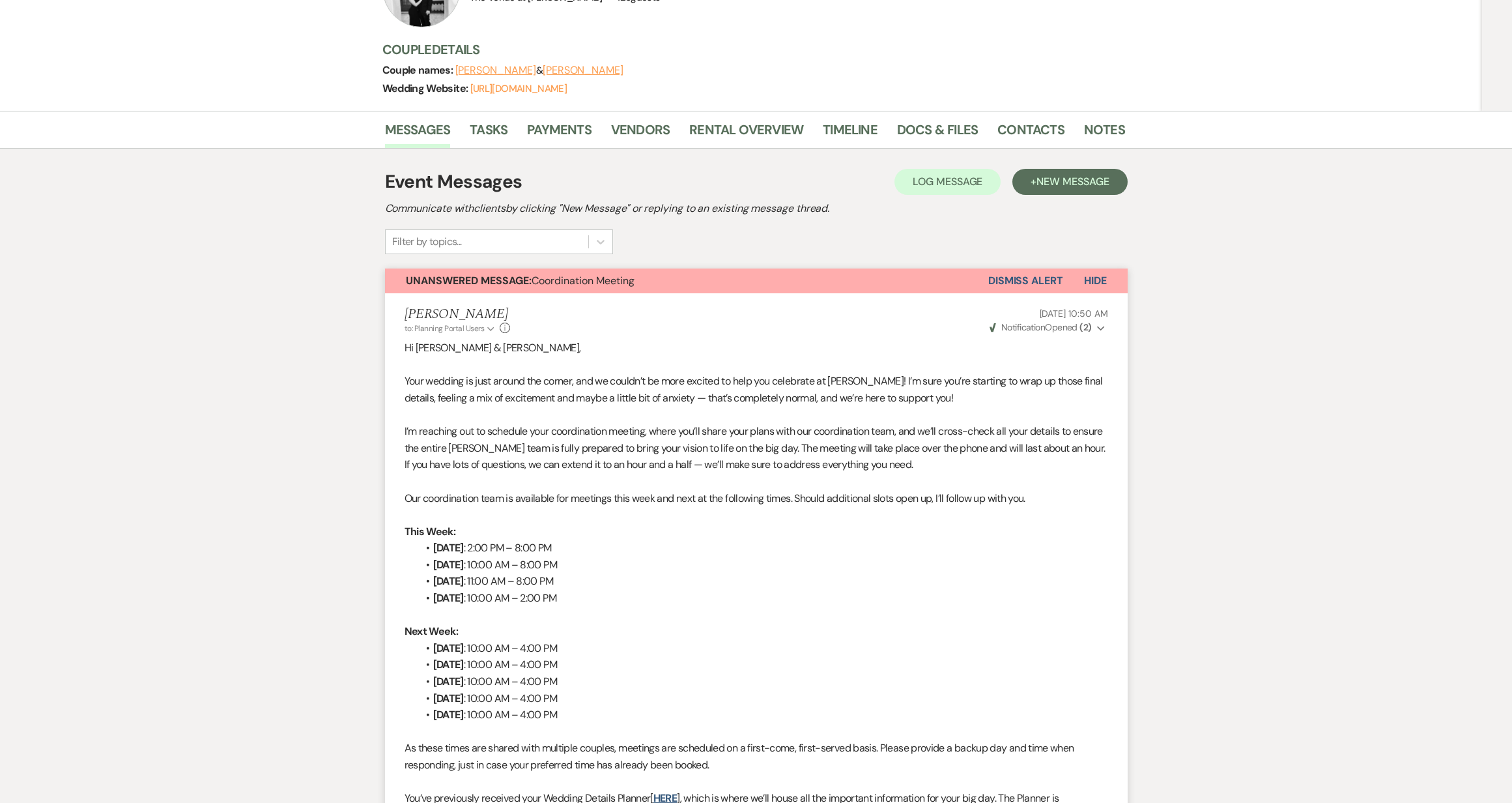
scroll to position [0, 0]
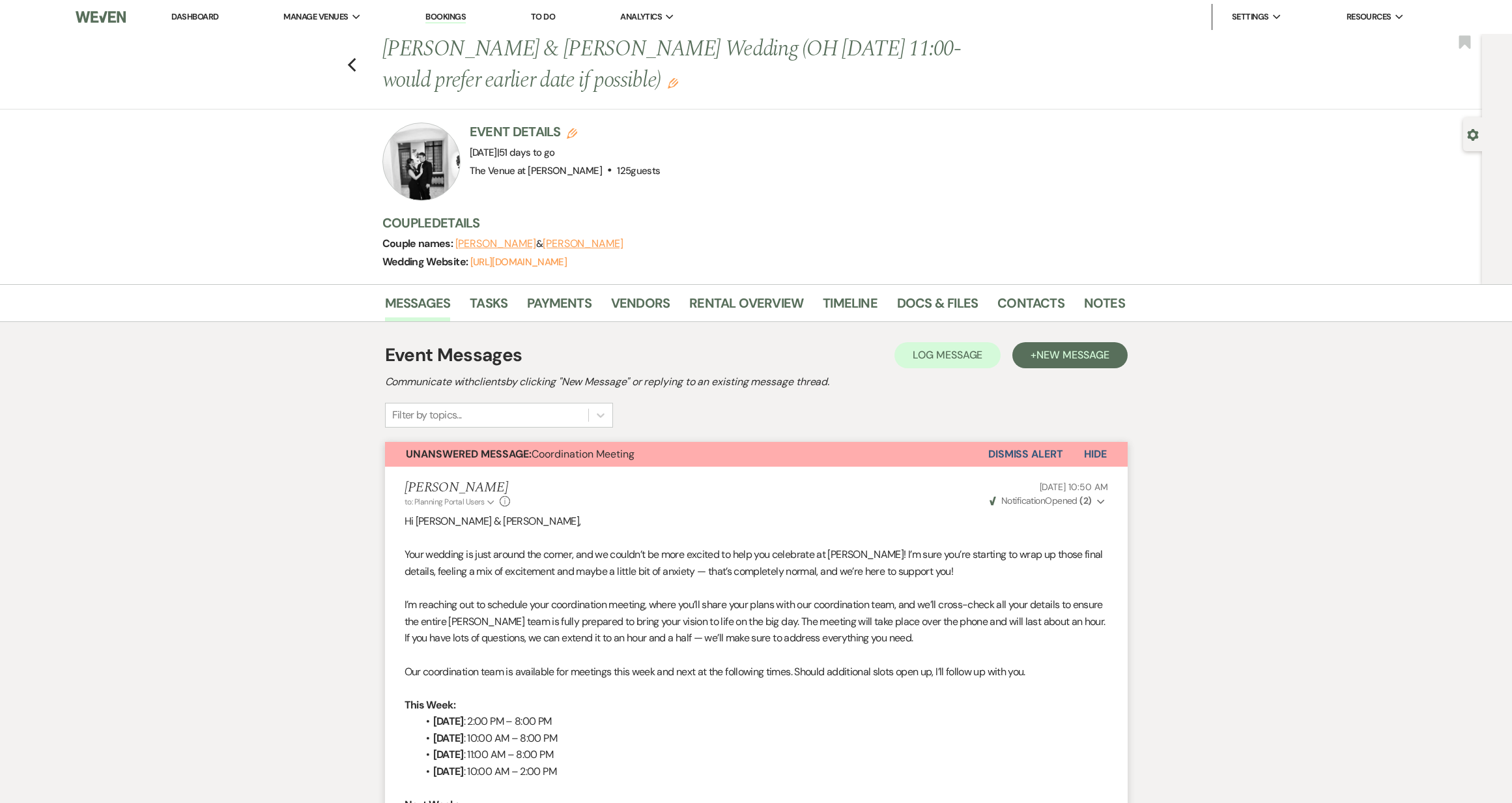
click at [1021, 459] on button "Dismiss Alert" at bounding box center [1025, 454] width 75 height 25
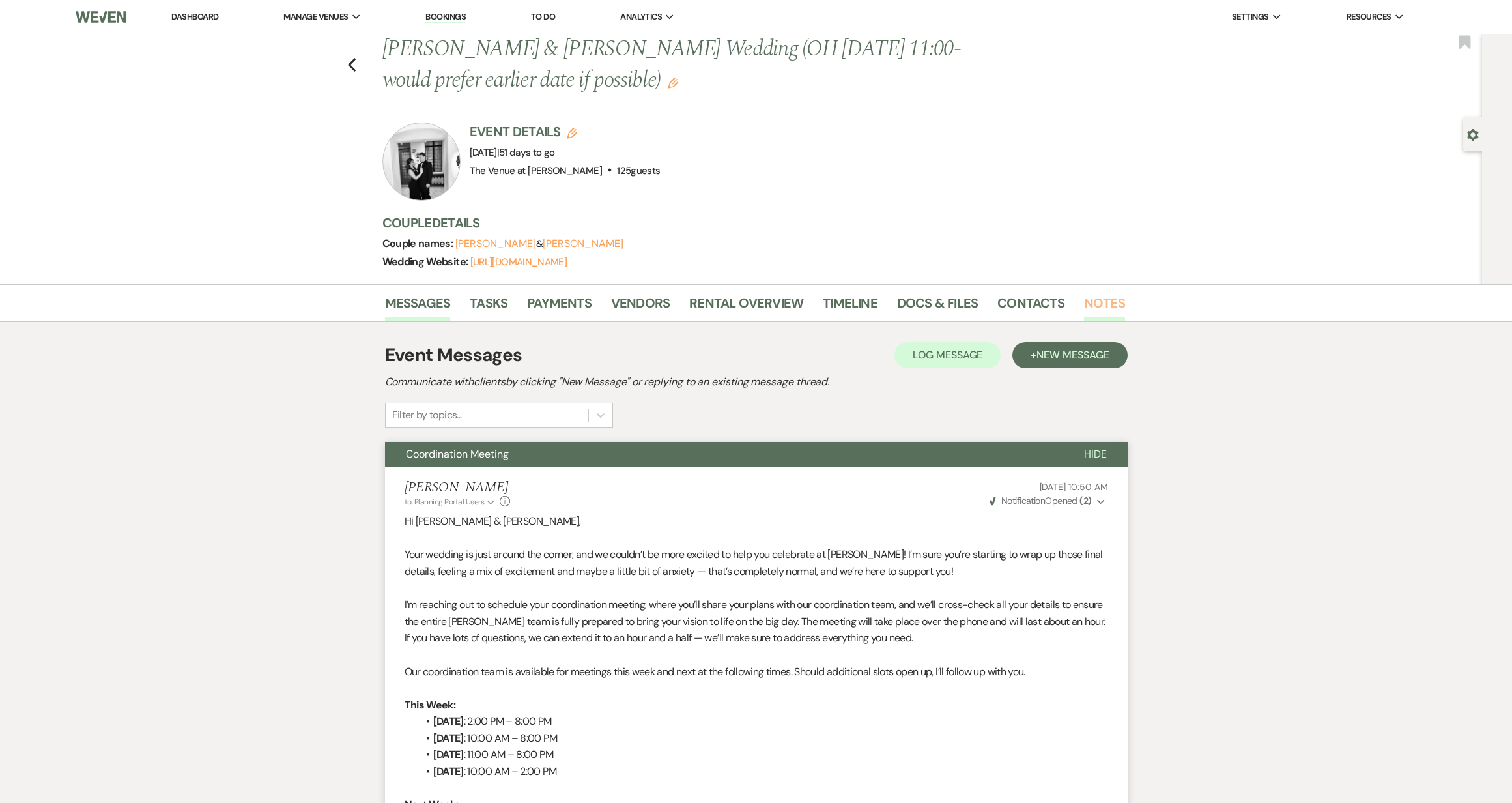
click at [1097, 302] on link "Notes" at bounding box center [1104, 307] width 41 height 28
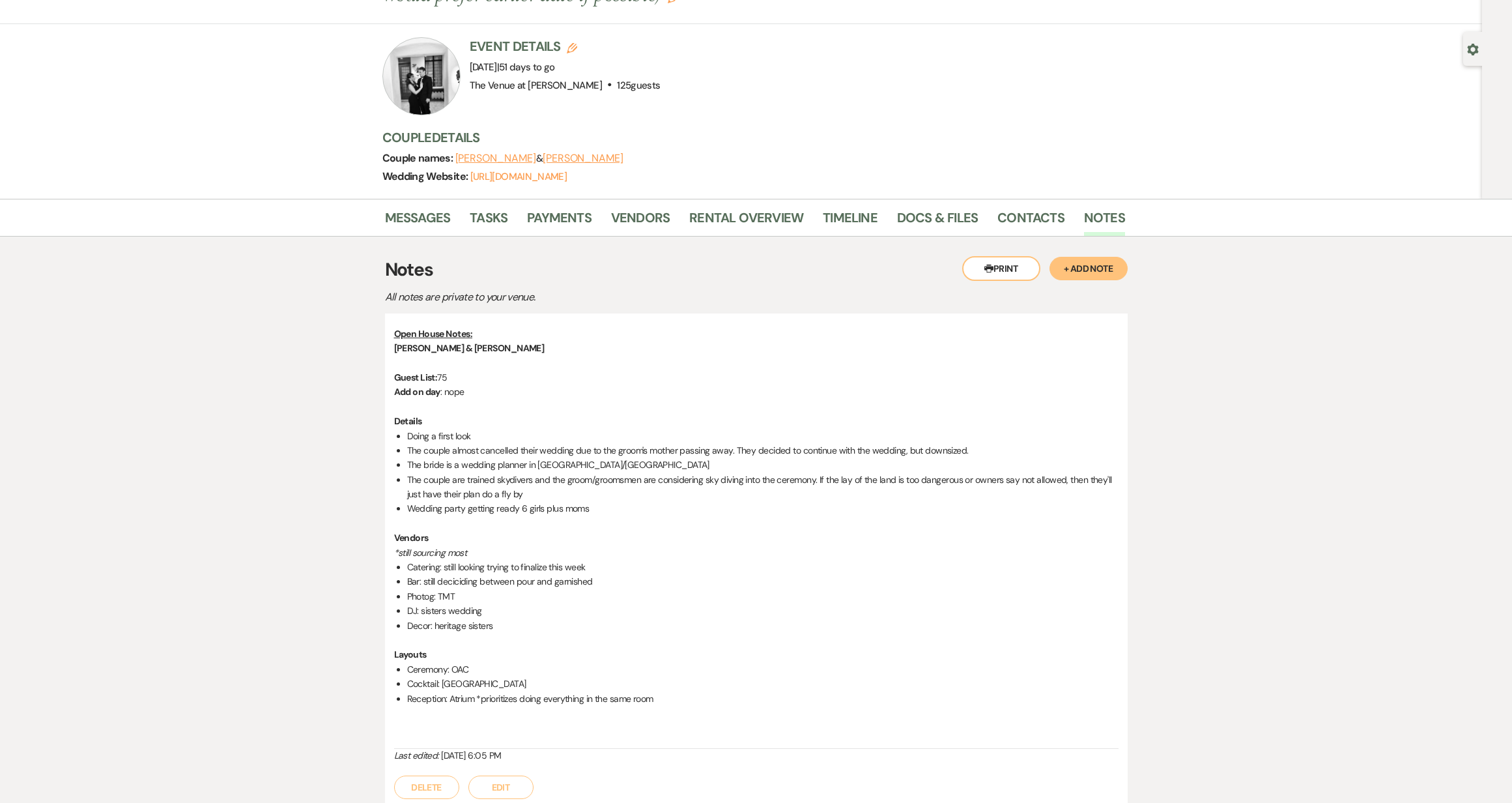
scroll to position [77, 0]
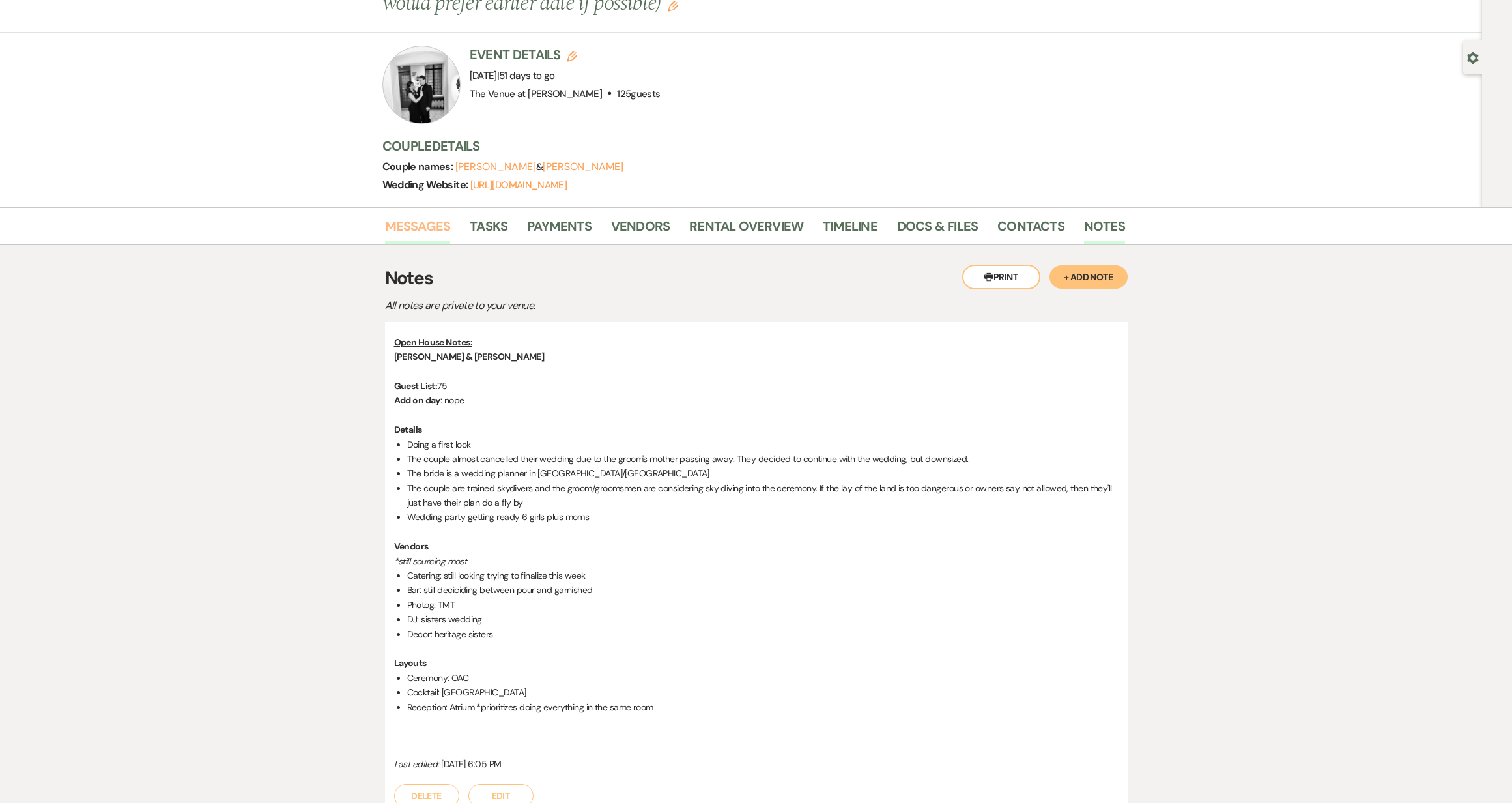
click at [416, 228] on link "Messages" at bounding box center [417, 229] width 66 height 28
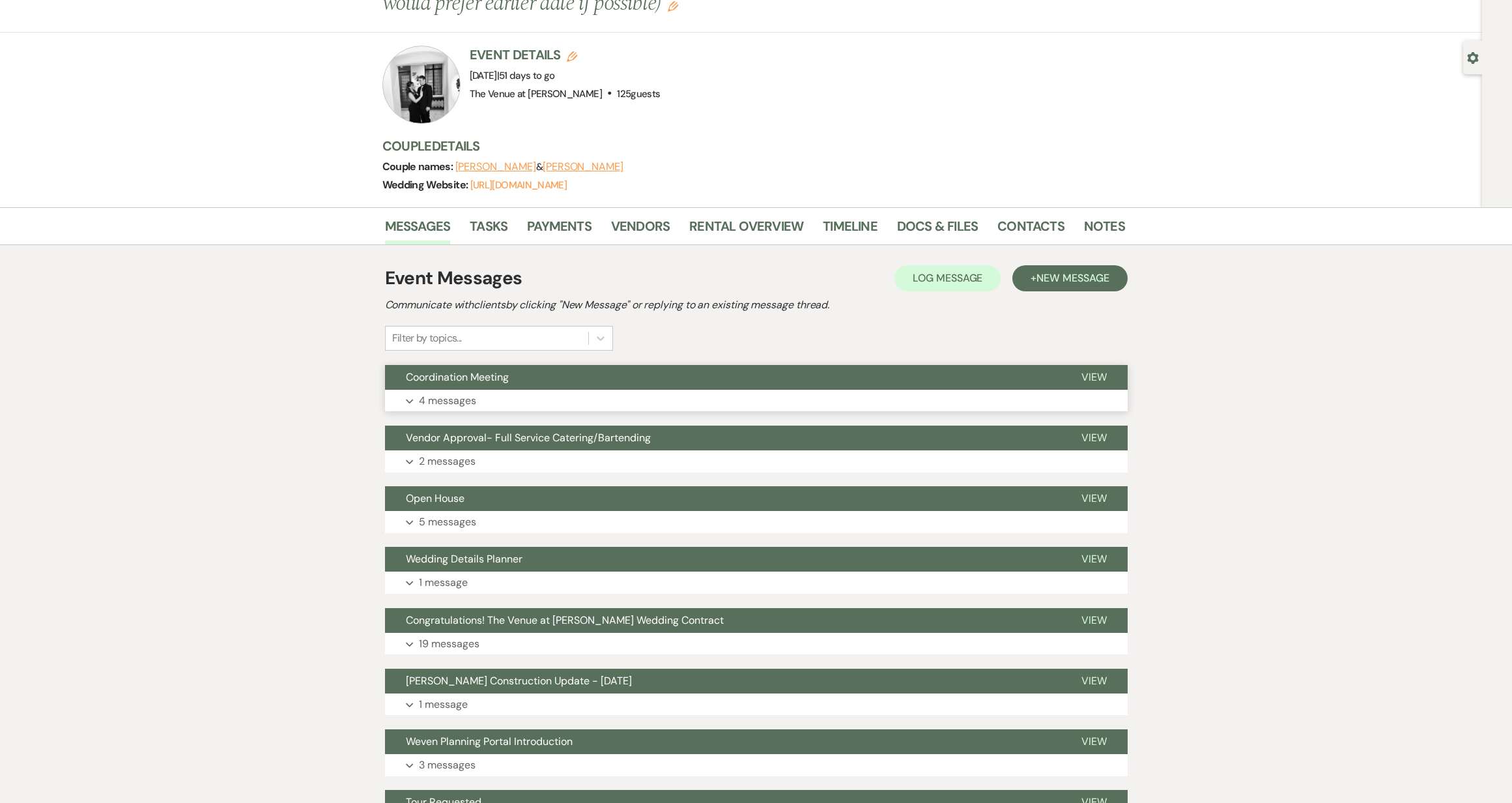
click at [424, 399] on p "4 messages" at bounding box center [447, 401] width 57 height 17
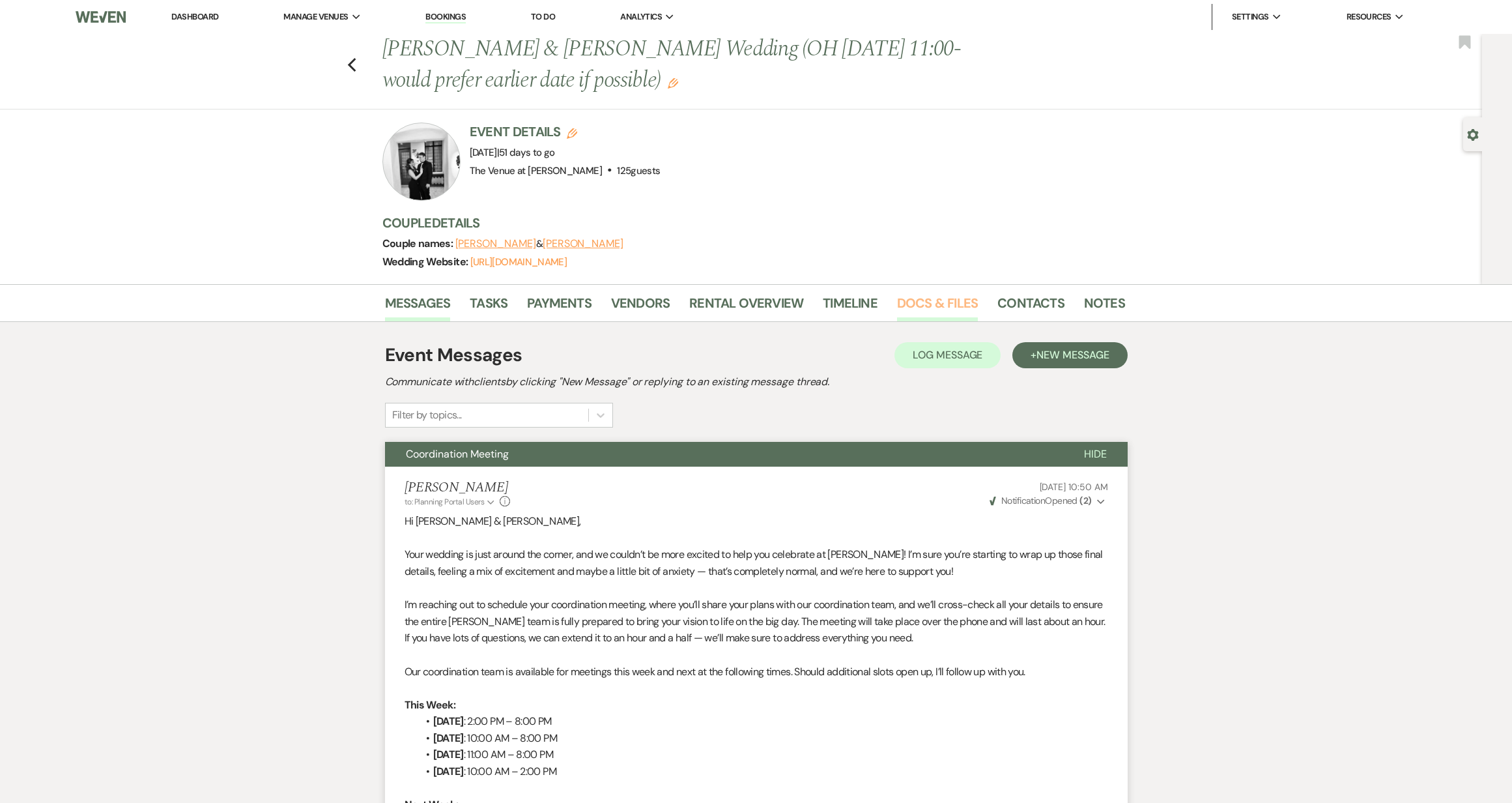
click at [928, 297] on link "Docs & Files" at bounding box center [938, 307] width 81 height 28
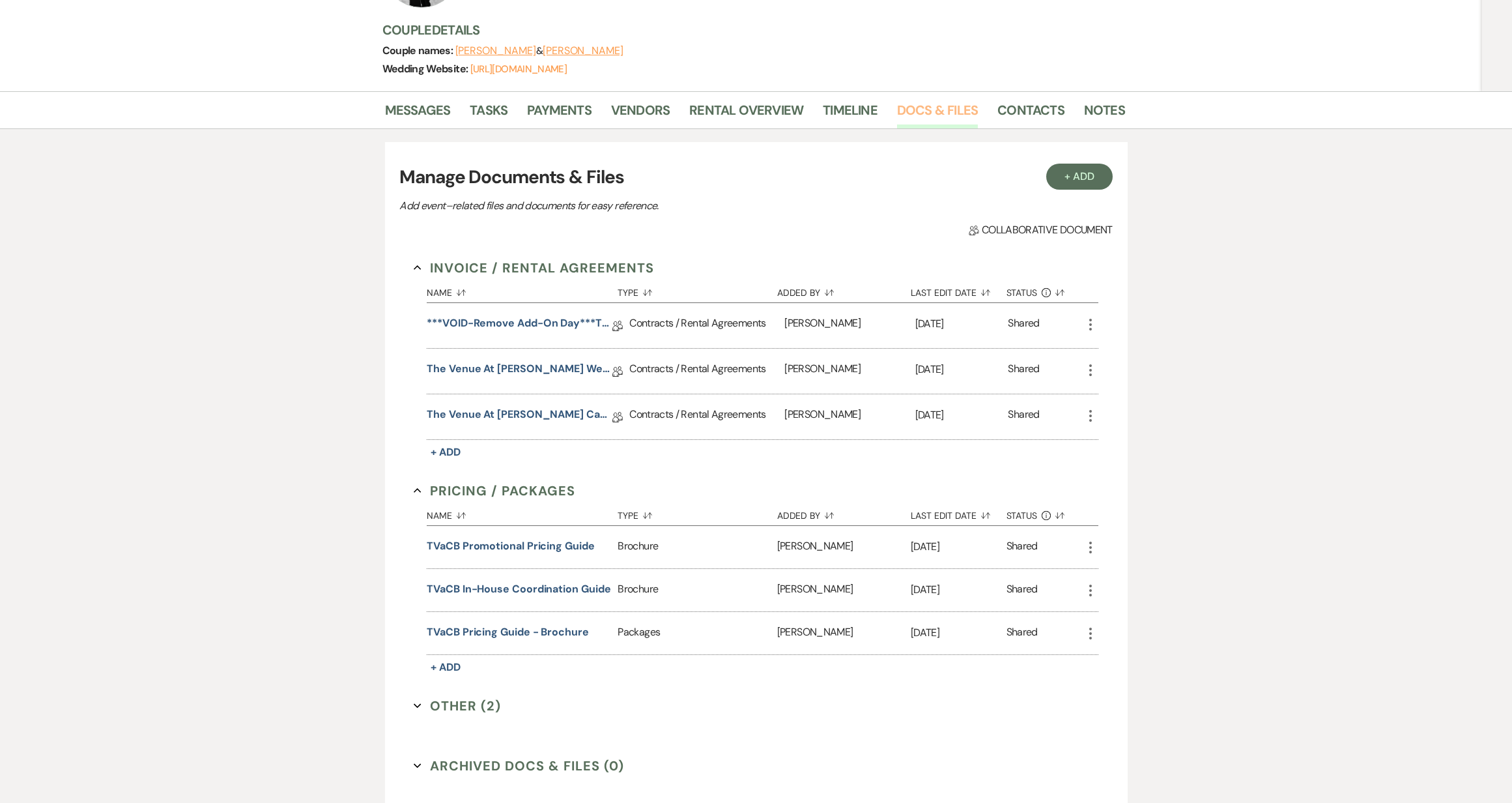
scroll to position [44, 0]
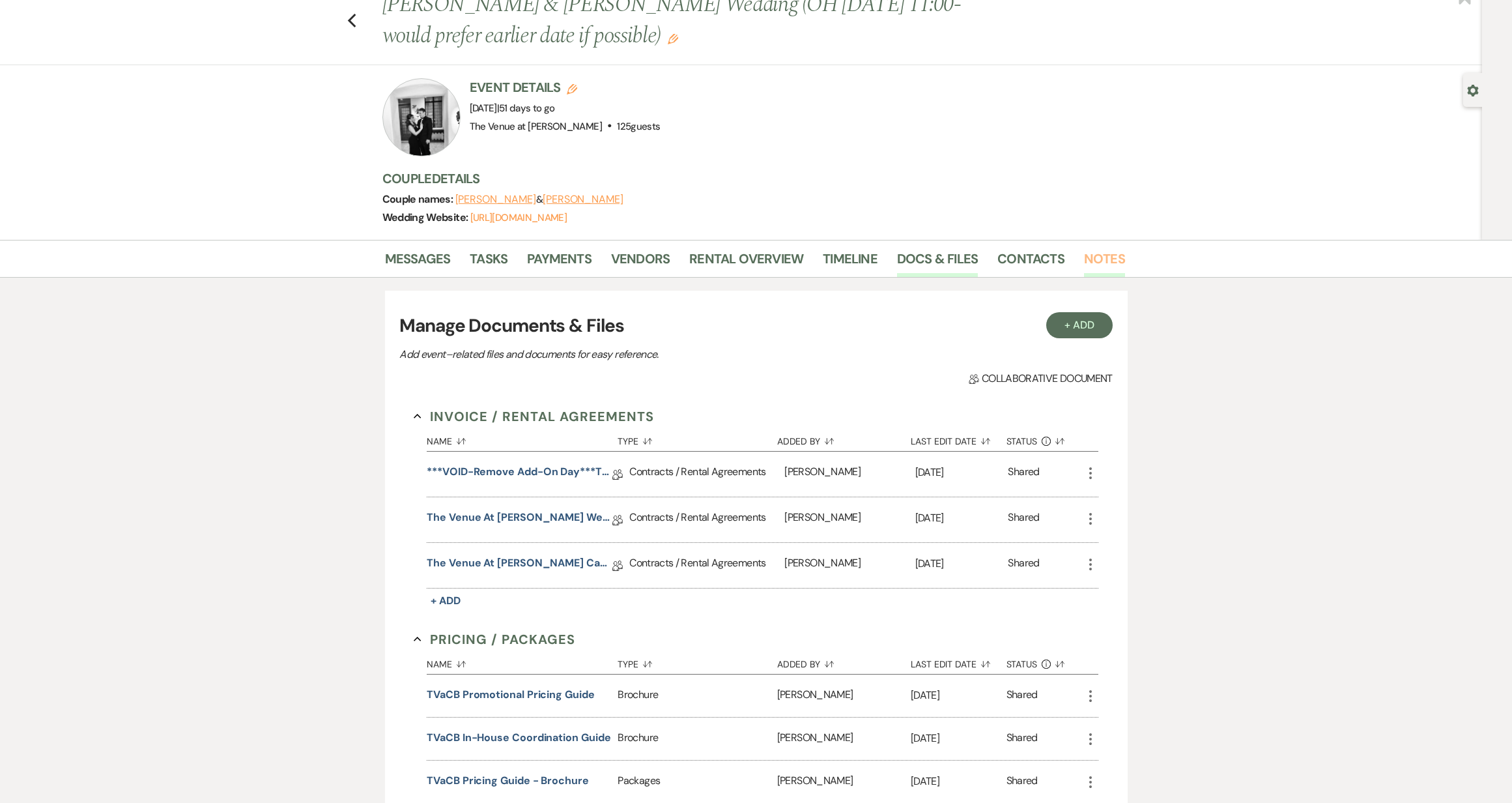
click at [1091, 257] on link "Notes" at bounding box center [1104, 262] width 41 height 28
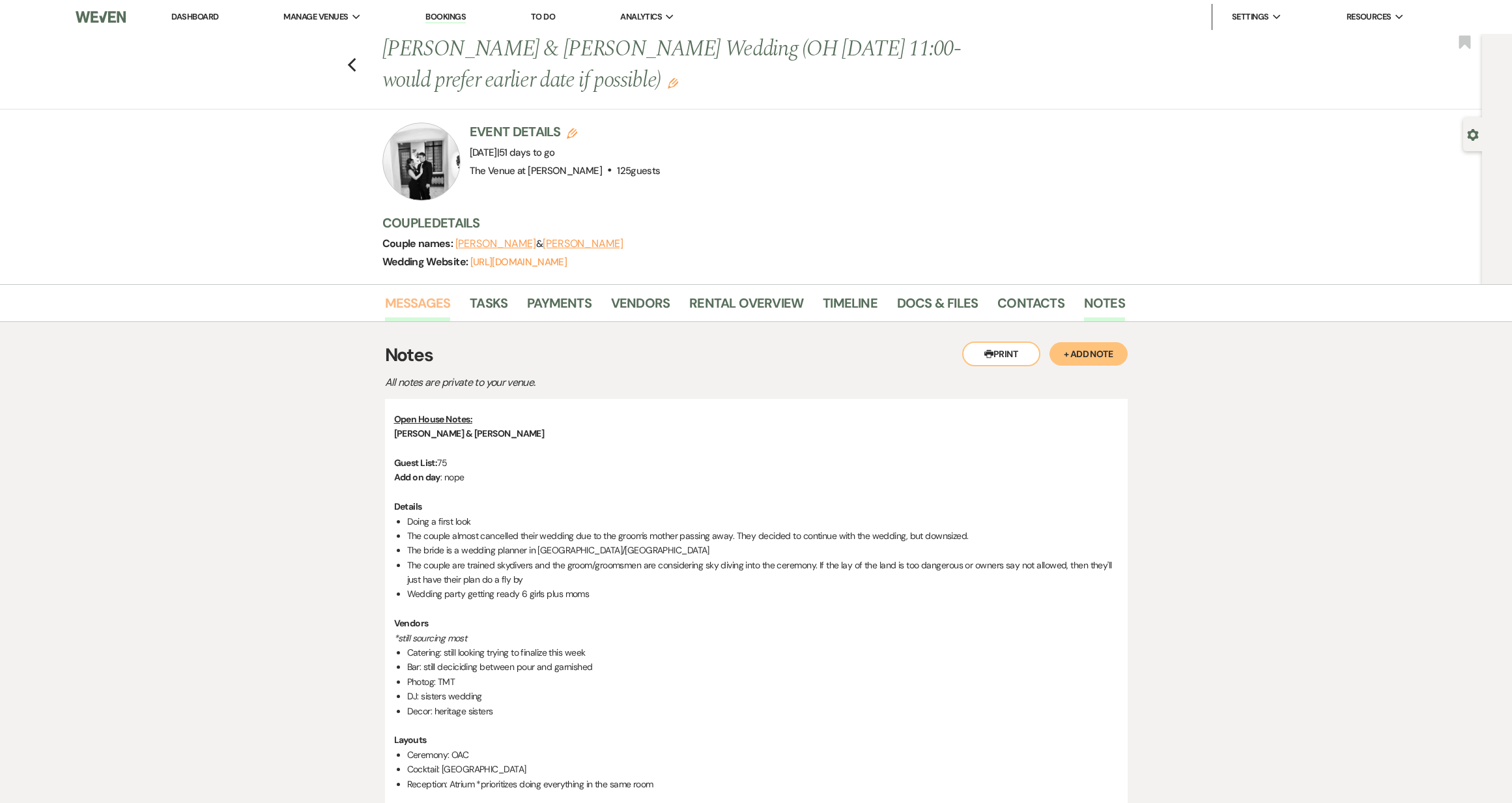
click at [420, 304] on link "Messages" at bounding box center [417, 307] width 66 height 28
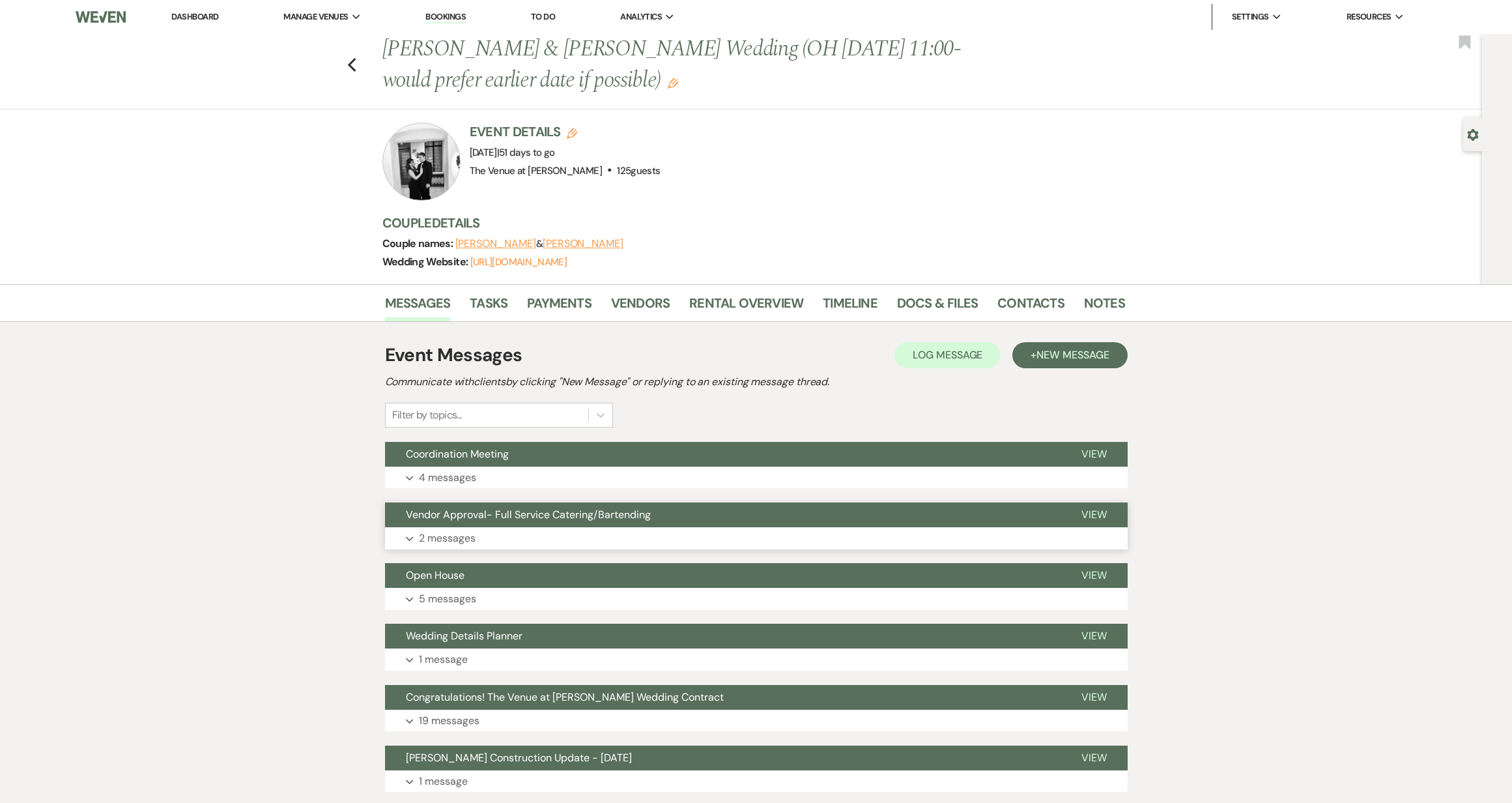
click at [455, 537] on p "2 messages" at bounding box center [447, 537] width 56 height 17
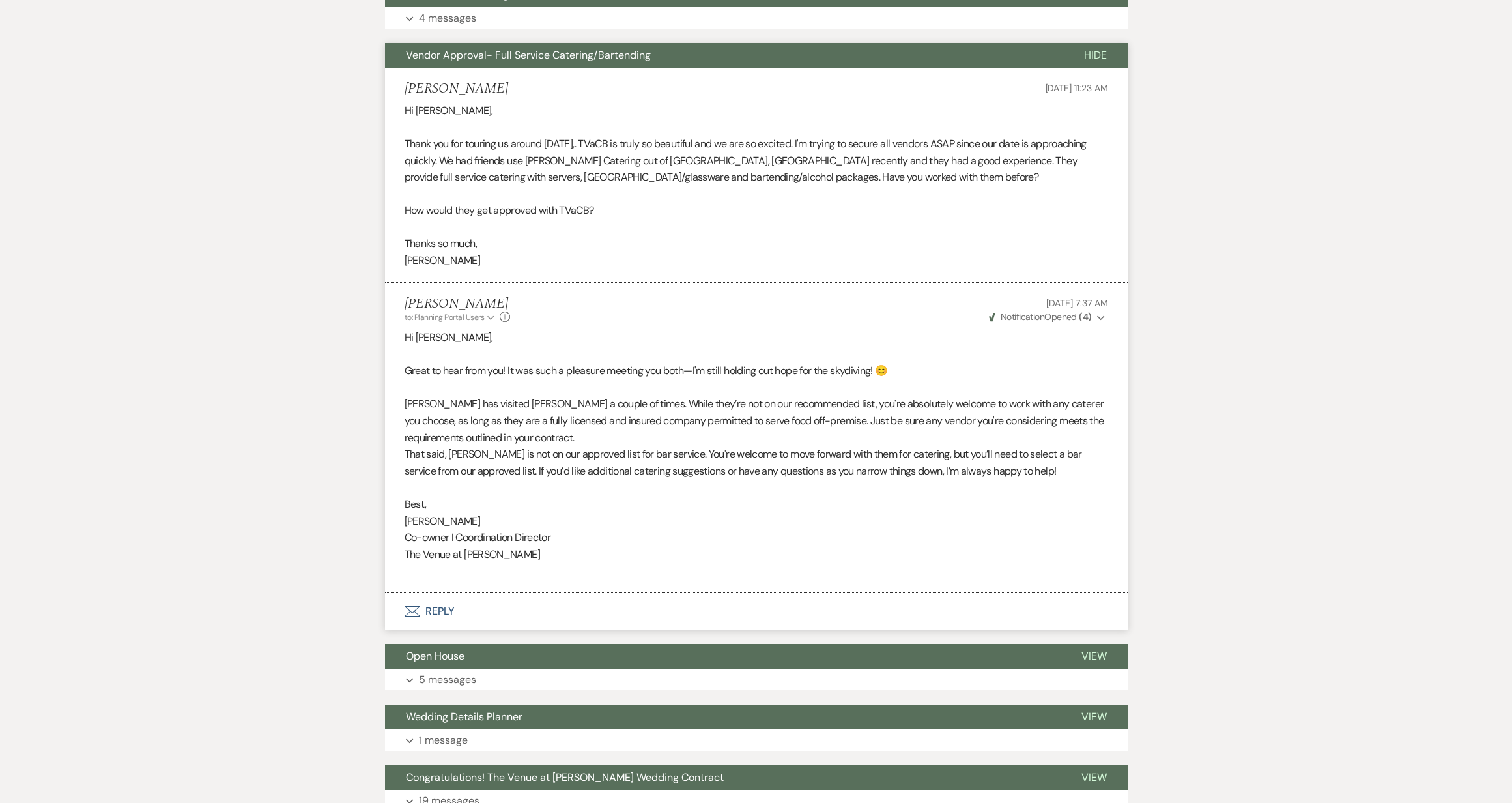
scroll to position [462, 0]
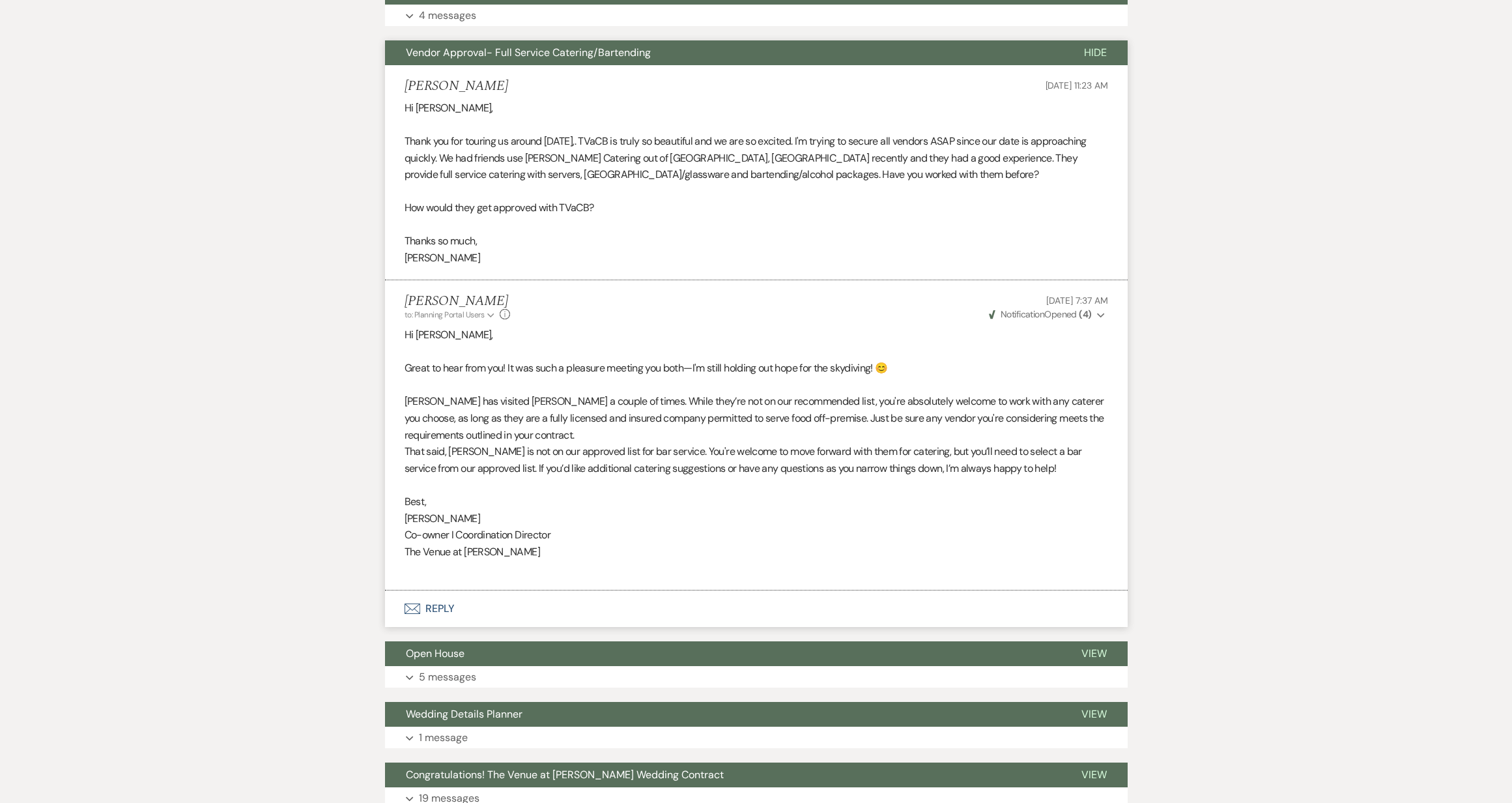
drag, startPoint x: 429, startPoint y: 451, endPoint x: 559, endPoint y: 477, distance: 132.6
click at [559, 477] on div "Hi [PERSON_NAME], Great to hear from you! It was such a pleasure meeting you bo…" at bounding box center [757, 452] width 704 height 251
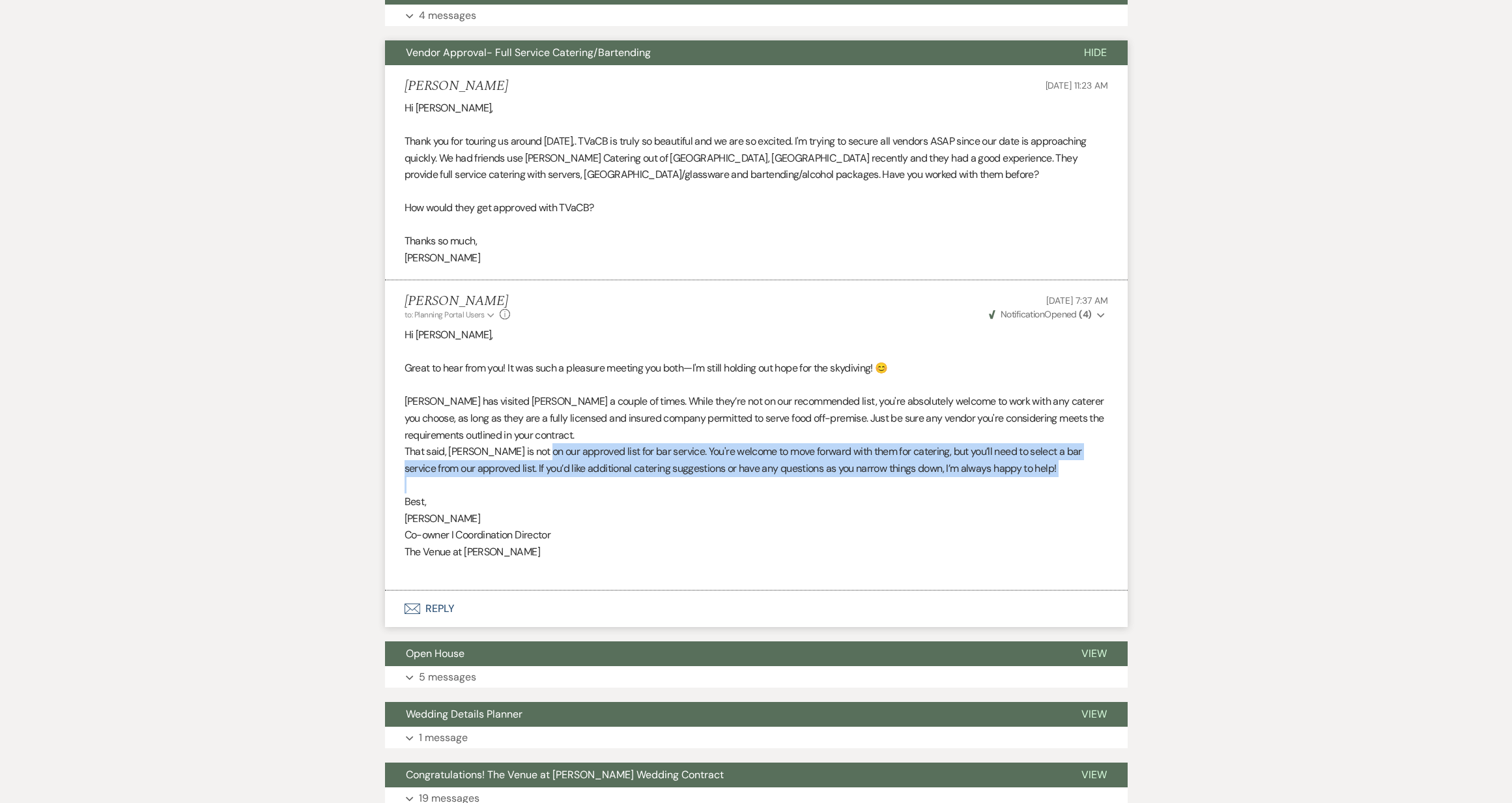
drag, startPoint x: 544, startPoint y: 447, endPoint x: 602, endPoint y: 490, distance: 72.2
click at [602, 490] on div "Hi [PERSON_NAME], Great to hear from you! It was such a pleasure meeting you bo…" at bounding box center [757, 452] width 704 height 251
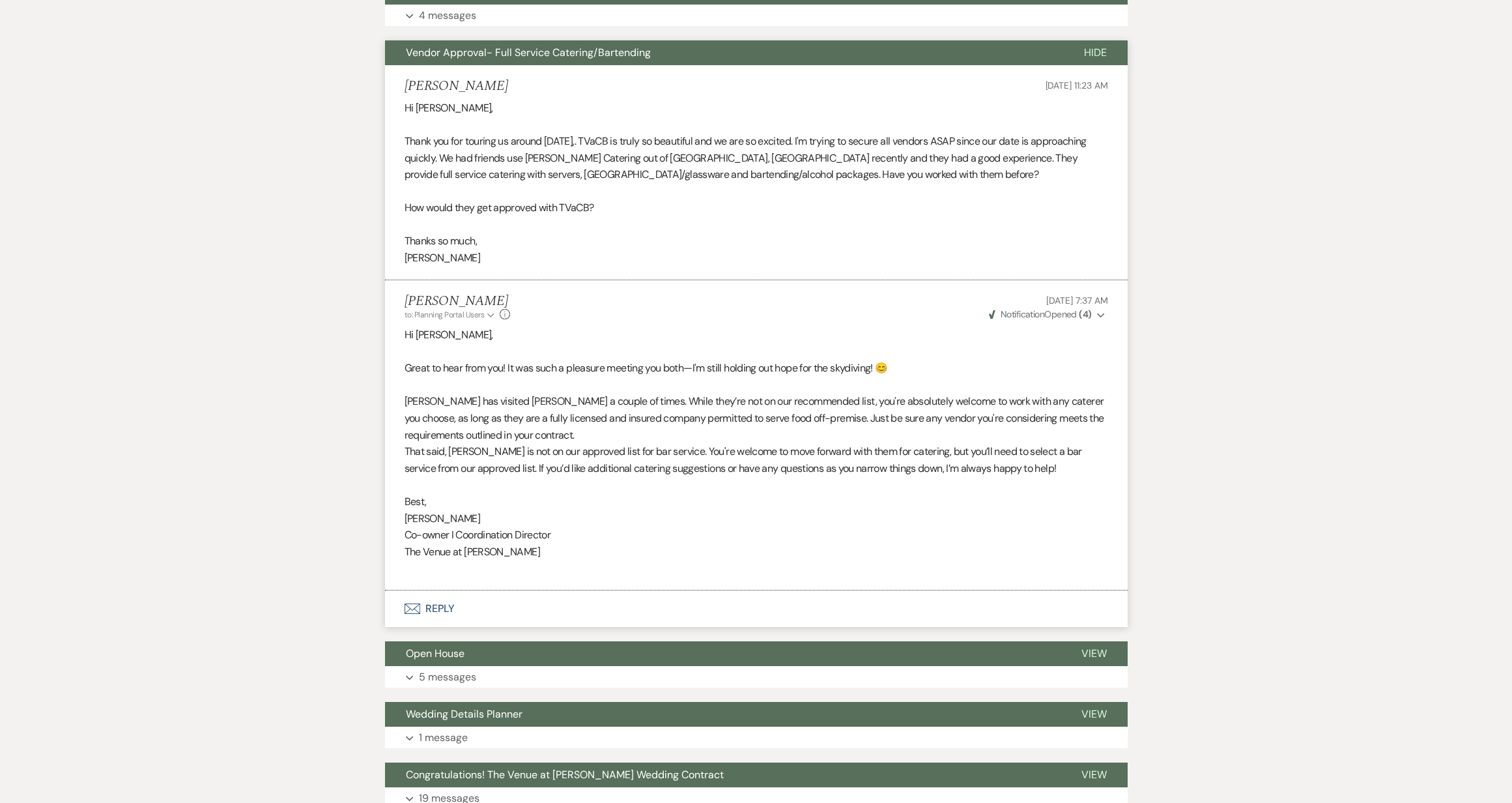
click at [1186, 348] on div "Messages Tasks Payments Vendors Rental Overview Timeline Docs & Files Contacts …" at bounding box center [756, 416] width 1512 height 1189
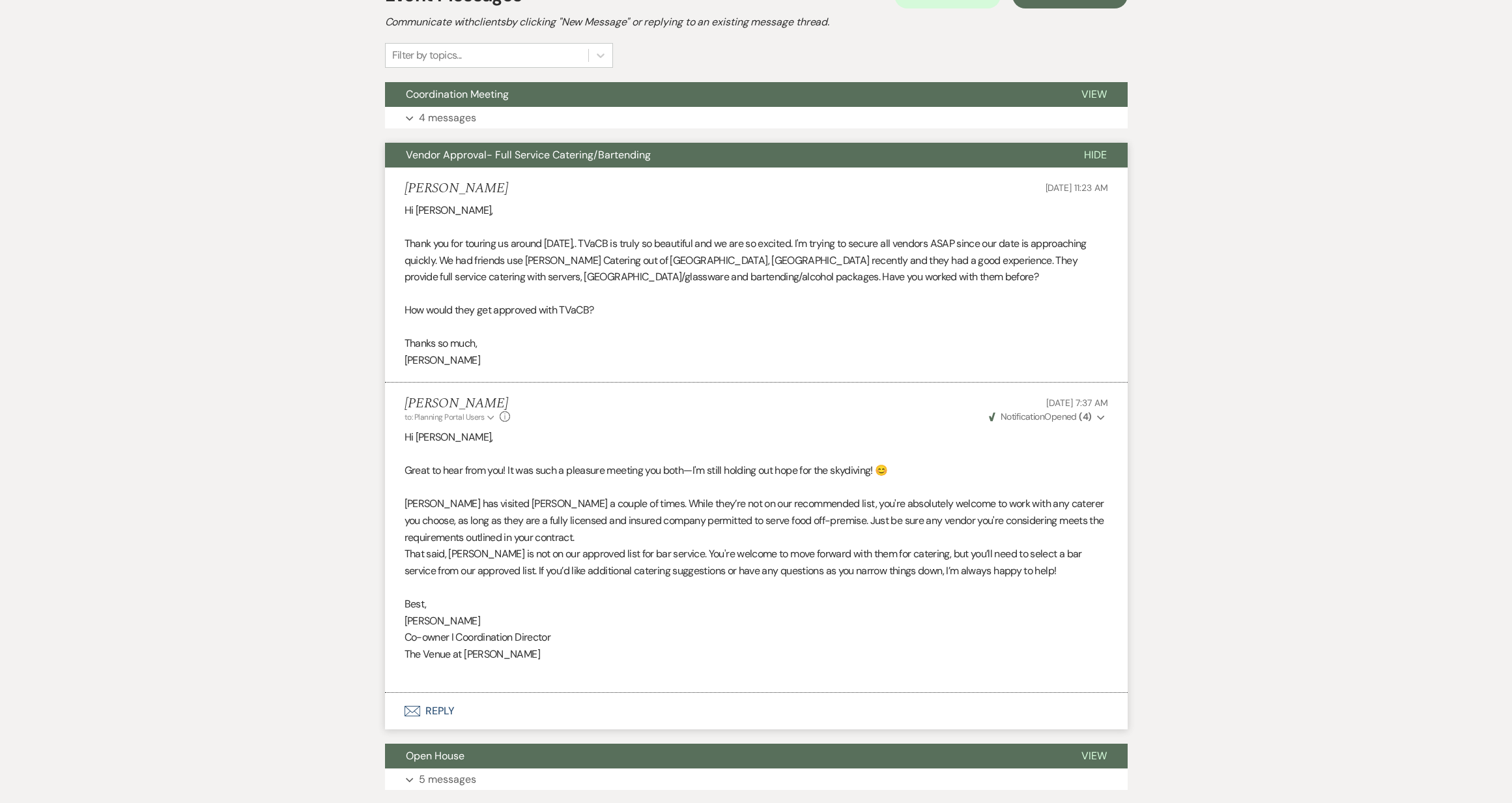
scroll to position [350, 0]
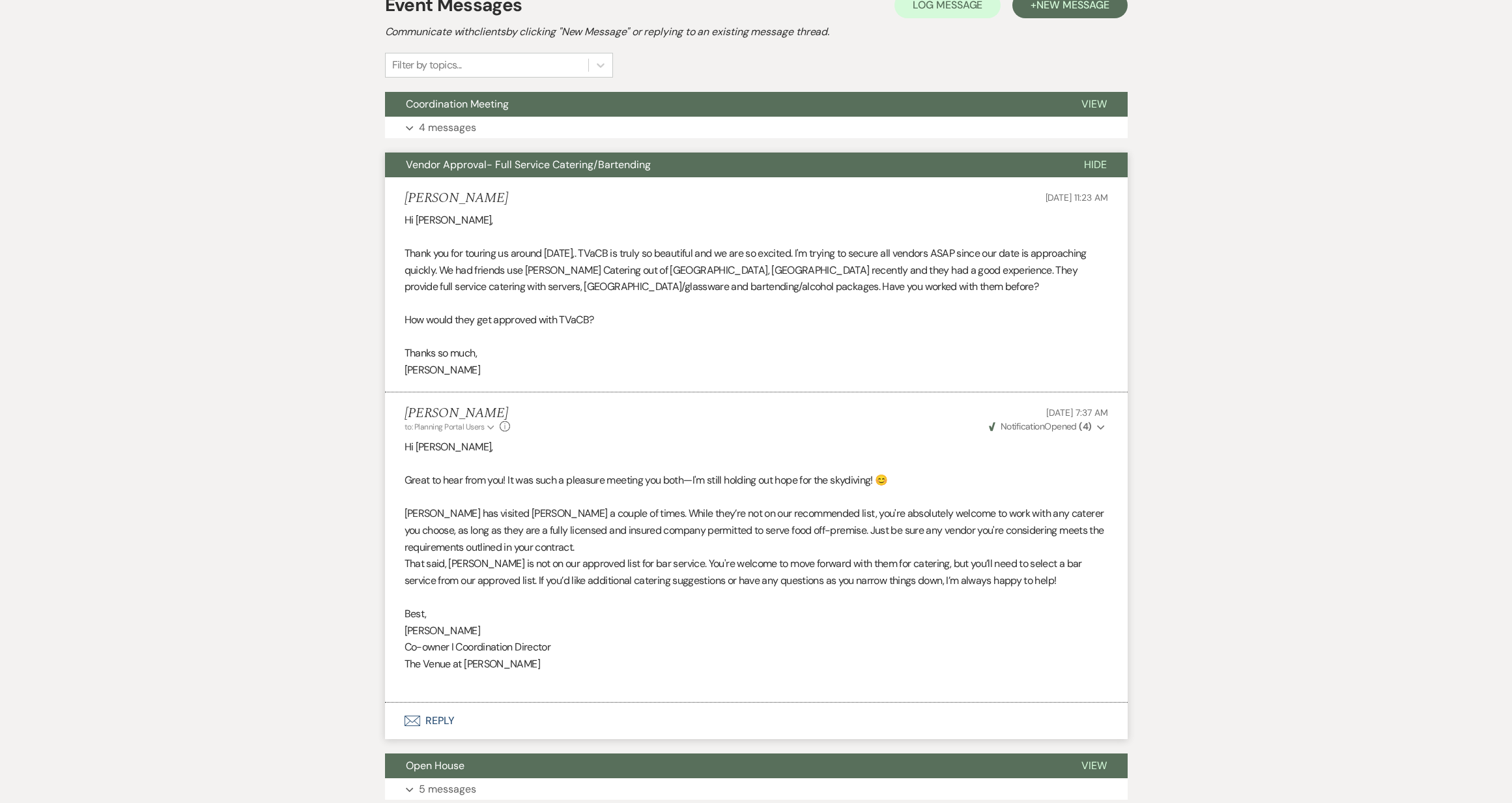
click at [1248, 527] on div "Messages Tasks Payments Vendors Rental Overview Timeline Docs & Files Contacts …" at bounding box center [756, 528] width 1512 height 1189
click at [1237, 221] on div "Messages Tasks Payments Vendors Rental Overview Timeline Docs & Files Contacts …" at bounding box center [756, 528] width 1512 height 1189
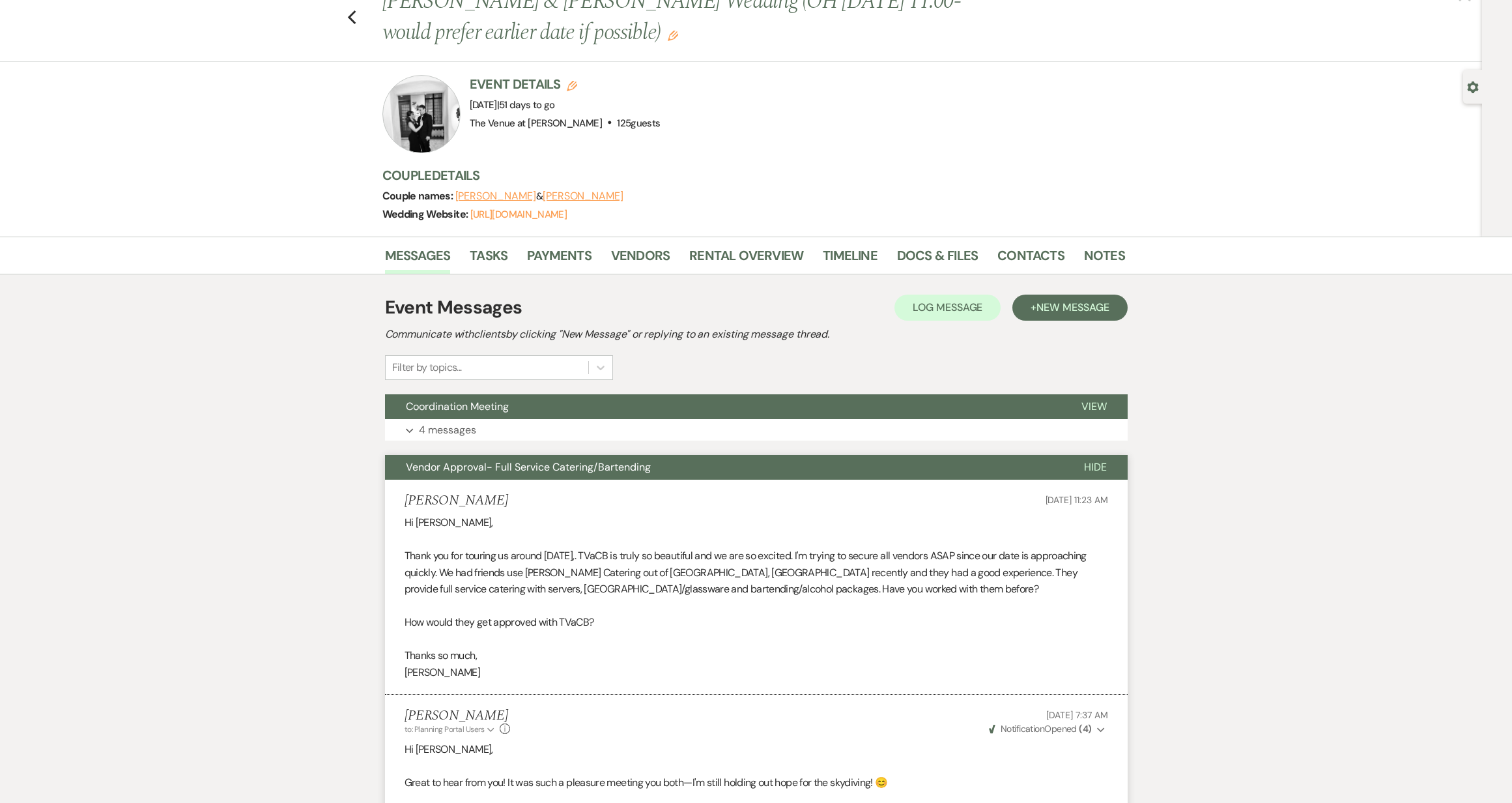
scroll to position [0, 0]
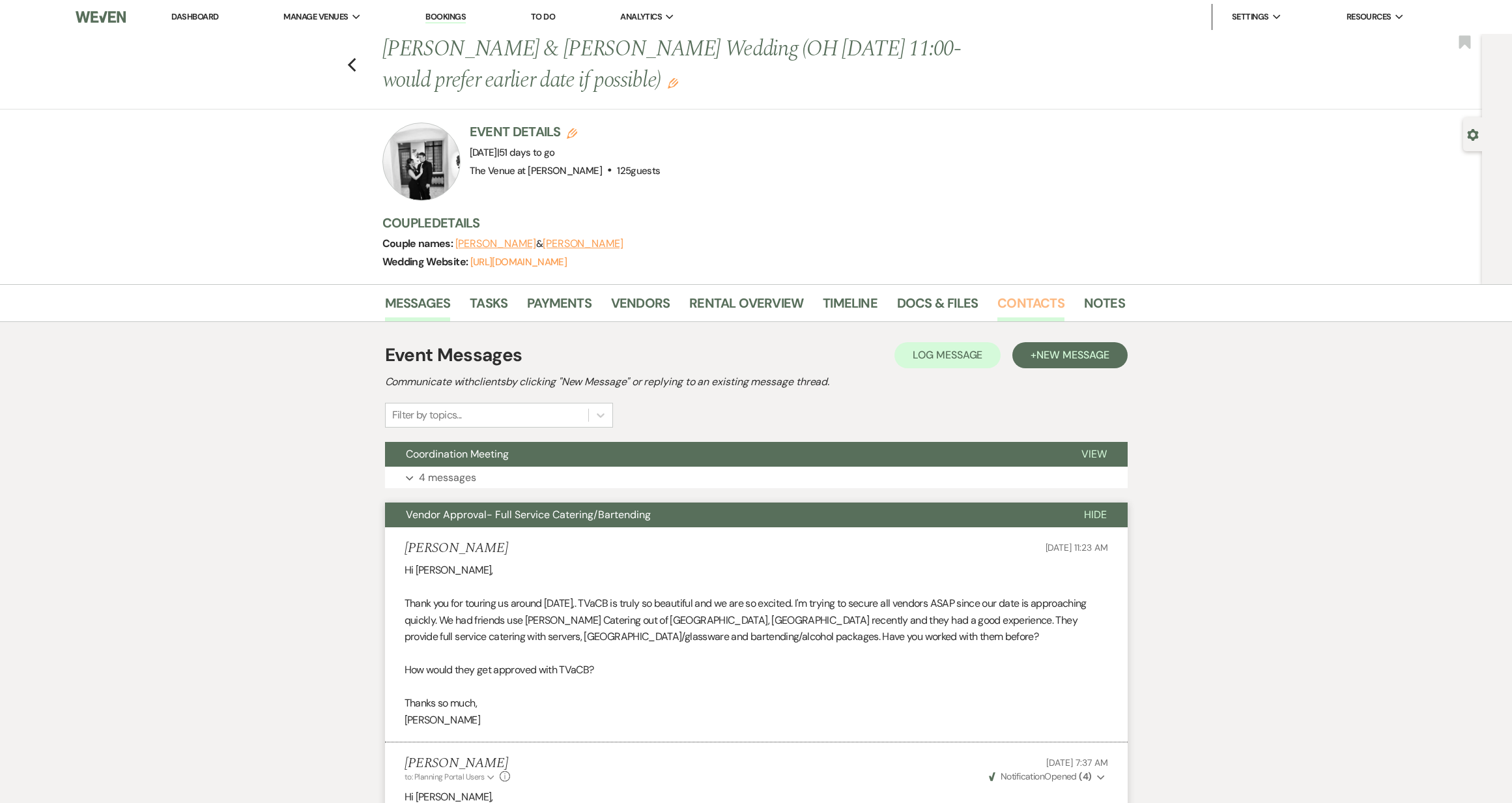
click at [1028, 299] on link "Contacts" at bounding box center [1031, 307] width 67 height 28
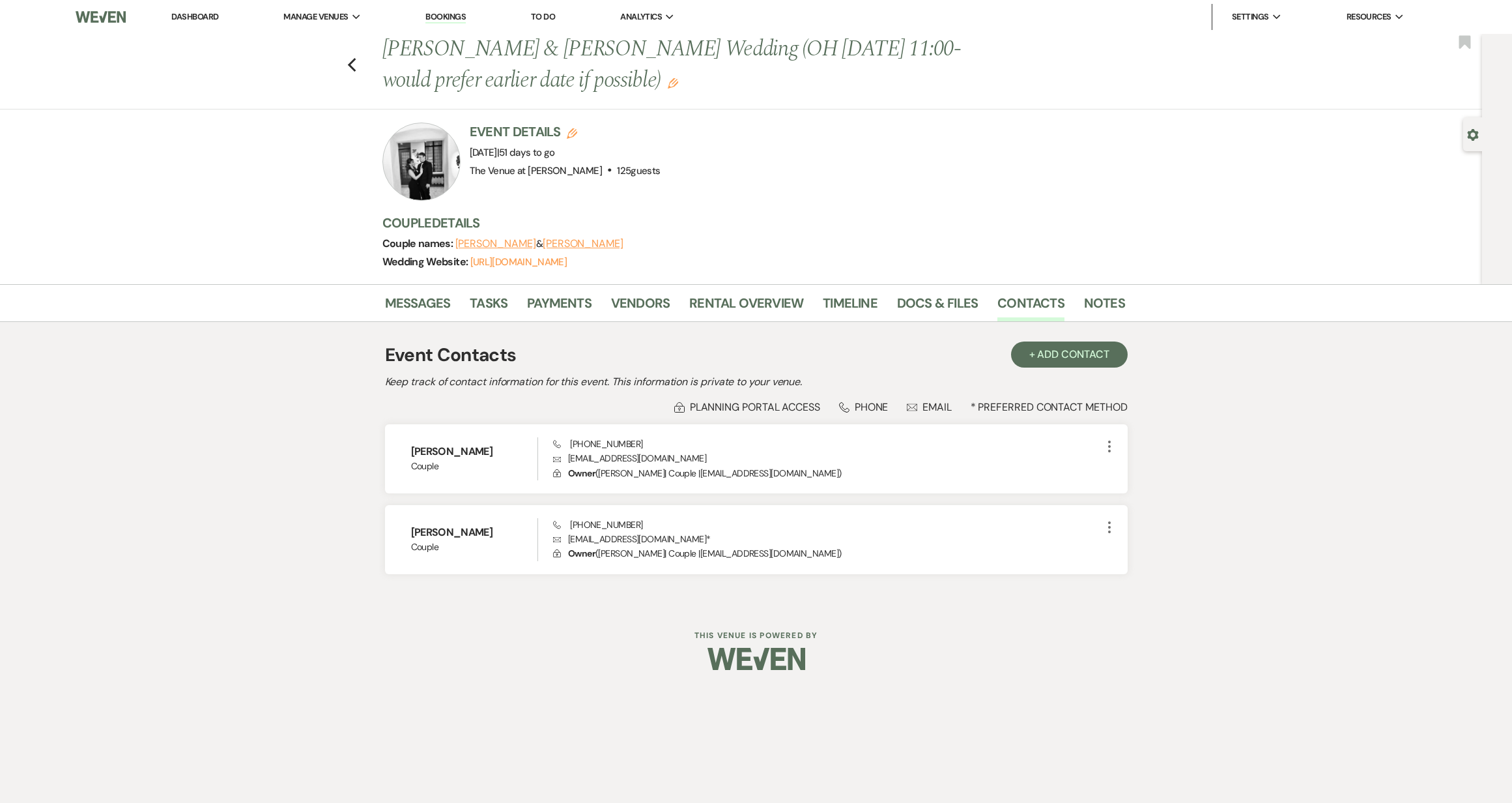
click at [340, 338] on div "Messages Tasks Payments Vendors Rental Overview Timeline Docs & Files Contacts …" at bounding box center [756, 445] width 1512 height 321
click at [437, 302] on link "Messages" at bounding box center [417, 307] width 66 height 28
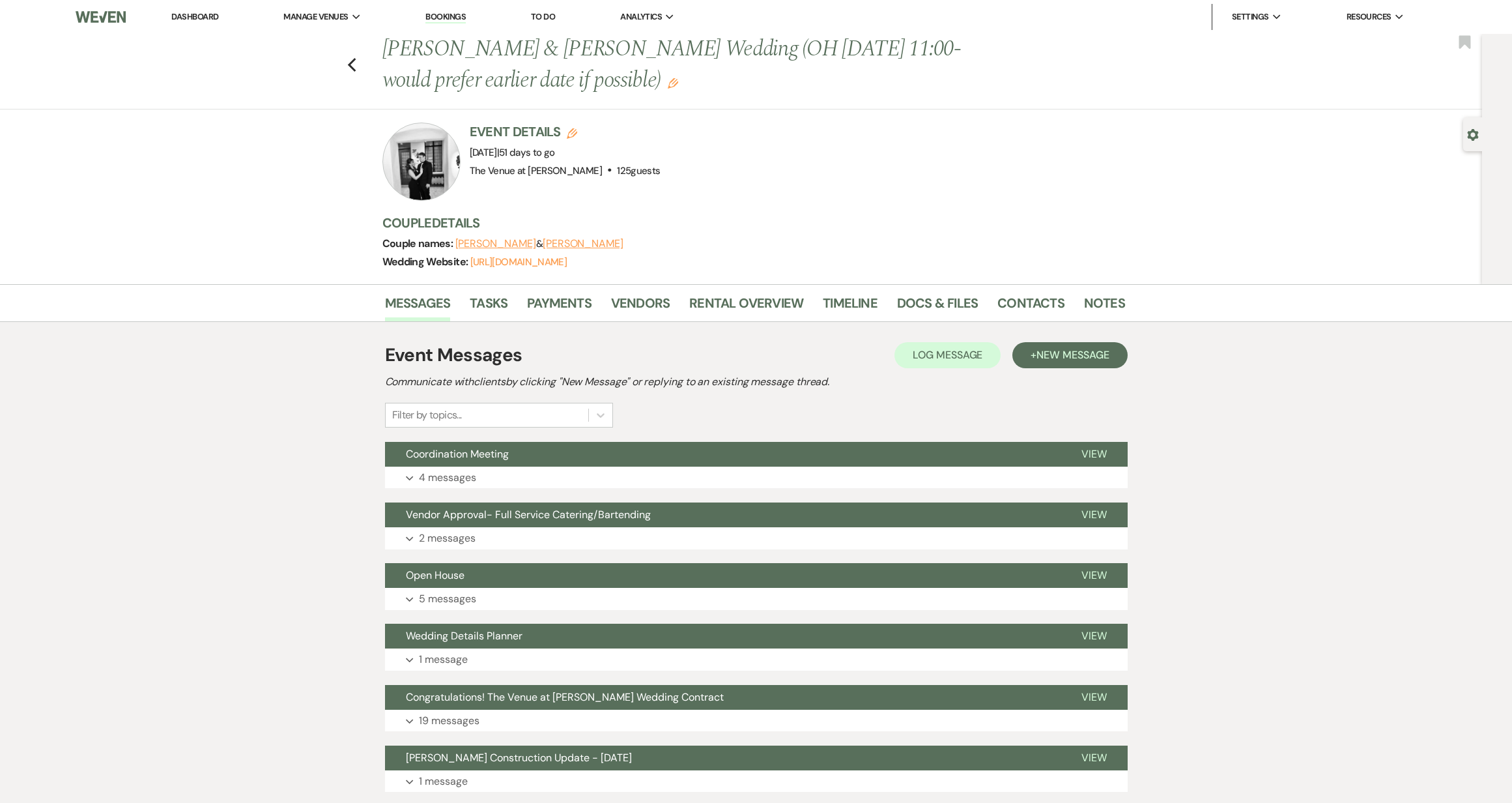
click at [1242, 155] on div "Previous [PERSON_NAME] & [PERSON_NAME] Wedding ([GEOGRAPHIC_DATA] [DATE] 11:00-…" at bounding box center [741, 159] width 1482 height 251
click at [1318, 522] on div "Messages Tasks Payments Vendors Rental Overview Timeline Docs & Files Contacts …" at bounding box center [756, 609] width 1512 height 649
click at [1314, 413] on div "Messages Tasks Payments Vendors Rental Overview Timeline Docs & Files Contacts …" at bounding box center [756, 609] width 1512 height 649
click at [1249, 166] on div "Previous [PERSON_NAME] & [PERSON_NAME] Wedding ([GEOGRAPHIC_DATA] [DATE] 11:00-…" at bounding box center [741, 159] width 1482 height 251
click at [288, 402] on div "Messages Tasks Payments Vendors Rental Overview Timeline Docs & Files Contacts …" at bounding box center [756, 609] width 1512 height 649
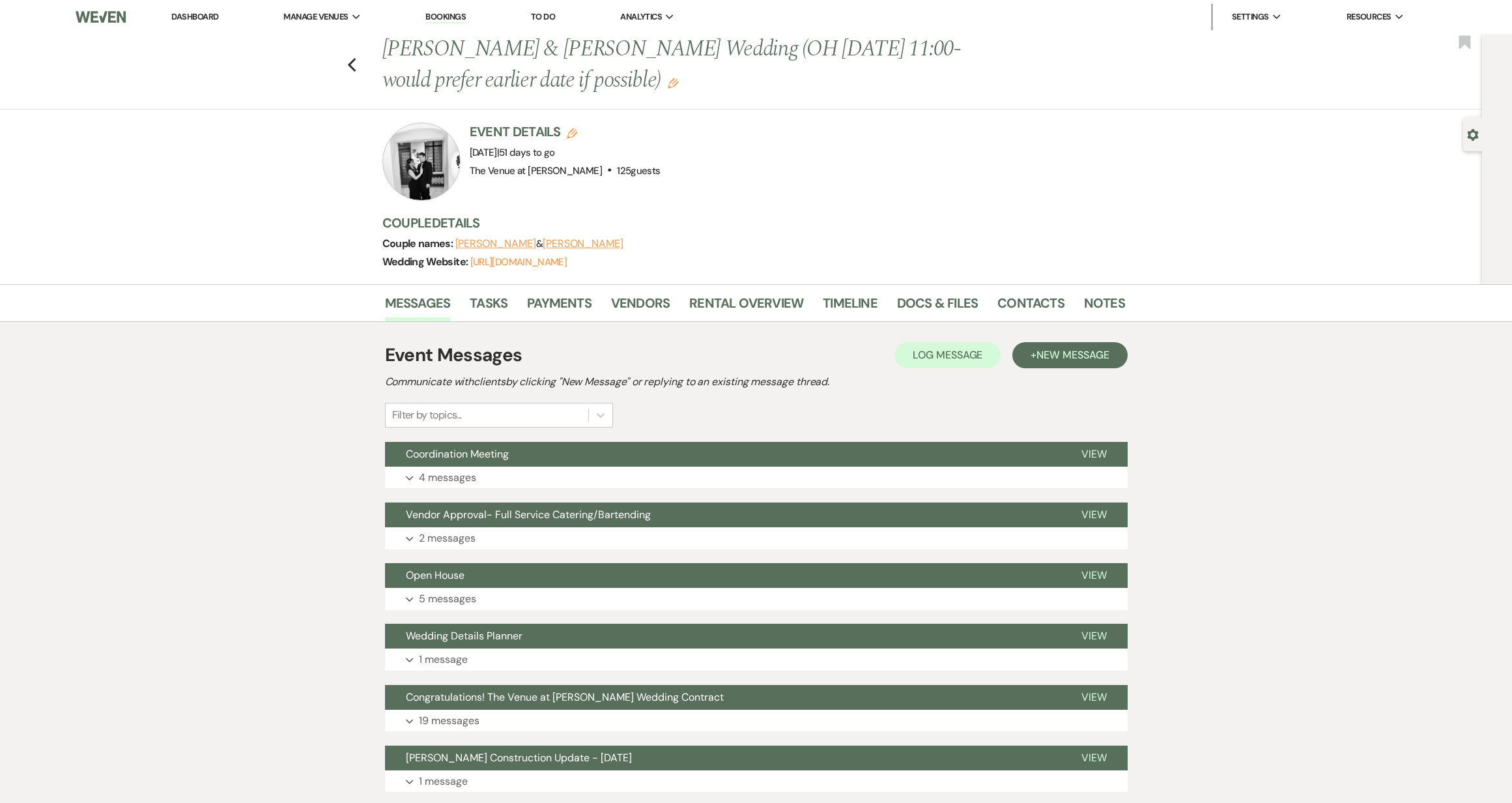
click at [1267, 166] on div "Previous [PERSON_NAME] & [PERSON_NAME] Wedding ([GEOGRAPHIC_DATA] [DATE] 11:00-…" at bounding box center [741, 159] width 1482 height 251
